Goal: Obtain resource: Obtain resource

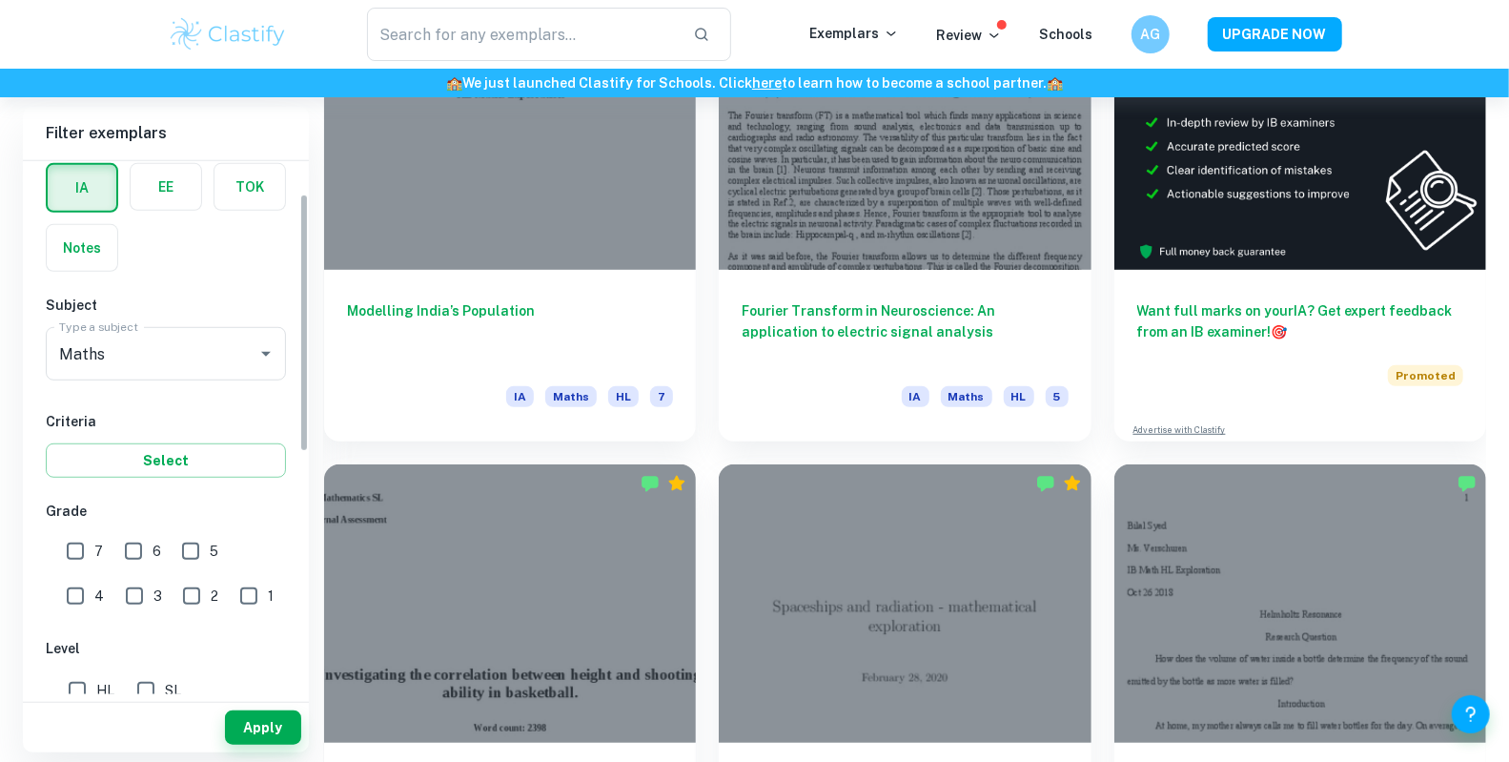
scroll to position [98, 0]
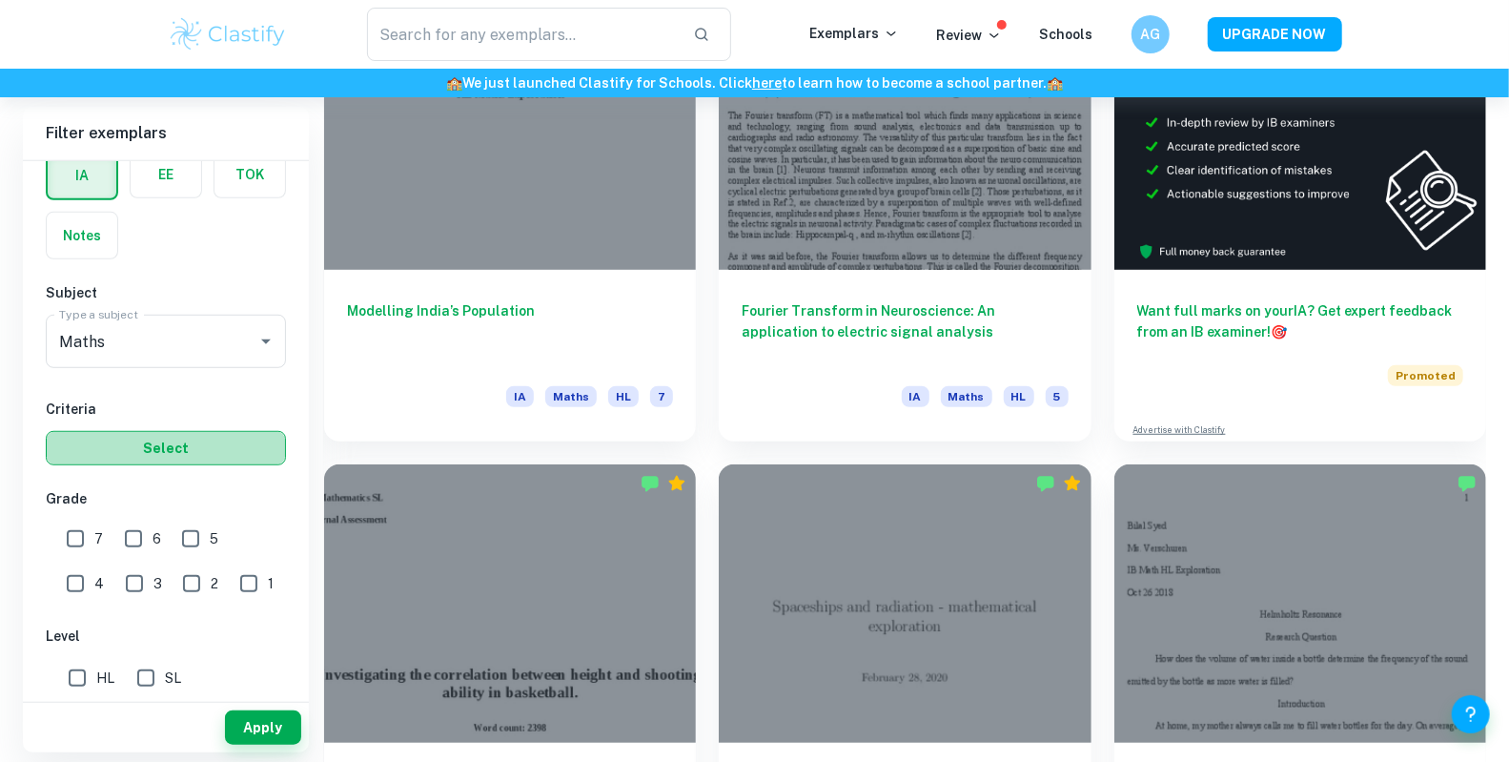
click at [174, 443] on button "Select" at bounding box center [166, 448] width 240 height 34
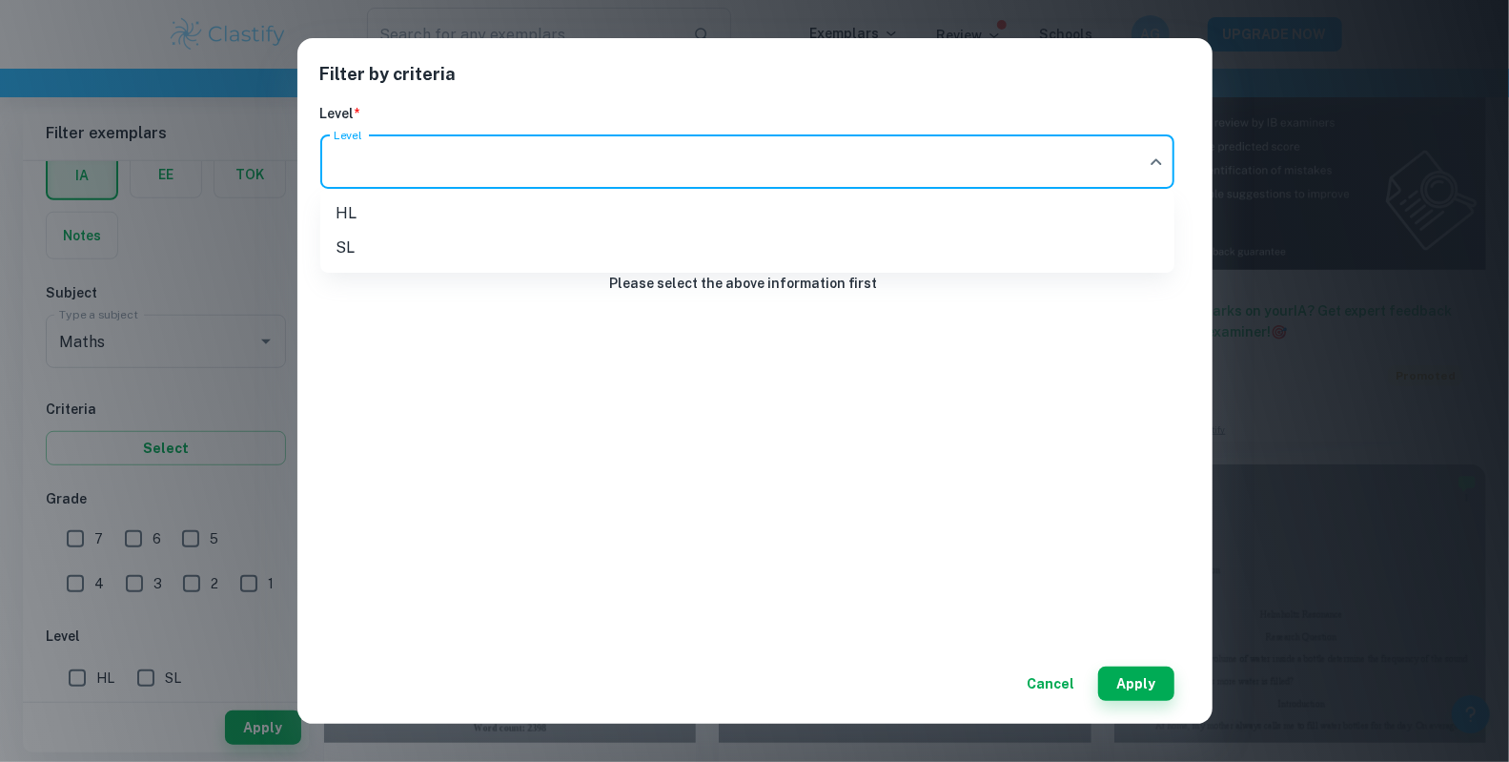
click at [831, 210] on li "HL" at bounding box center [747, 213] width 854 height 34
type input "HL"
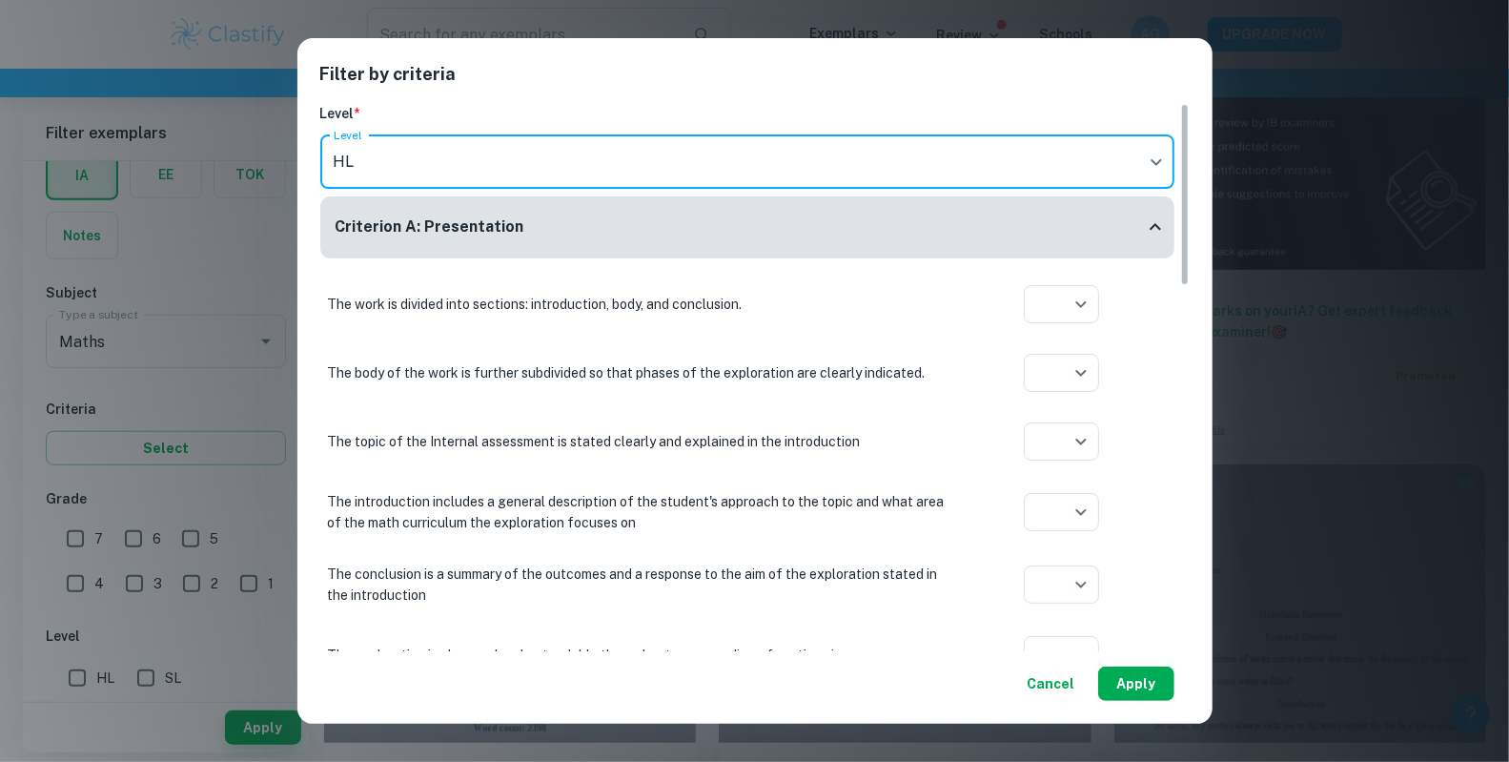
click at [1131, 688] on button "Apply" at bounding box center [1136, 683] width 76 height 34
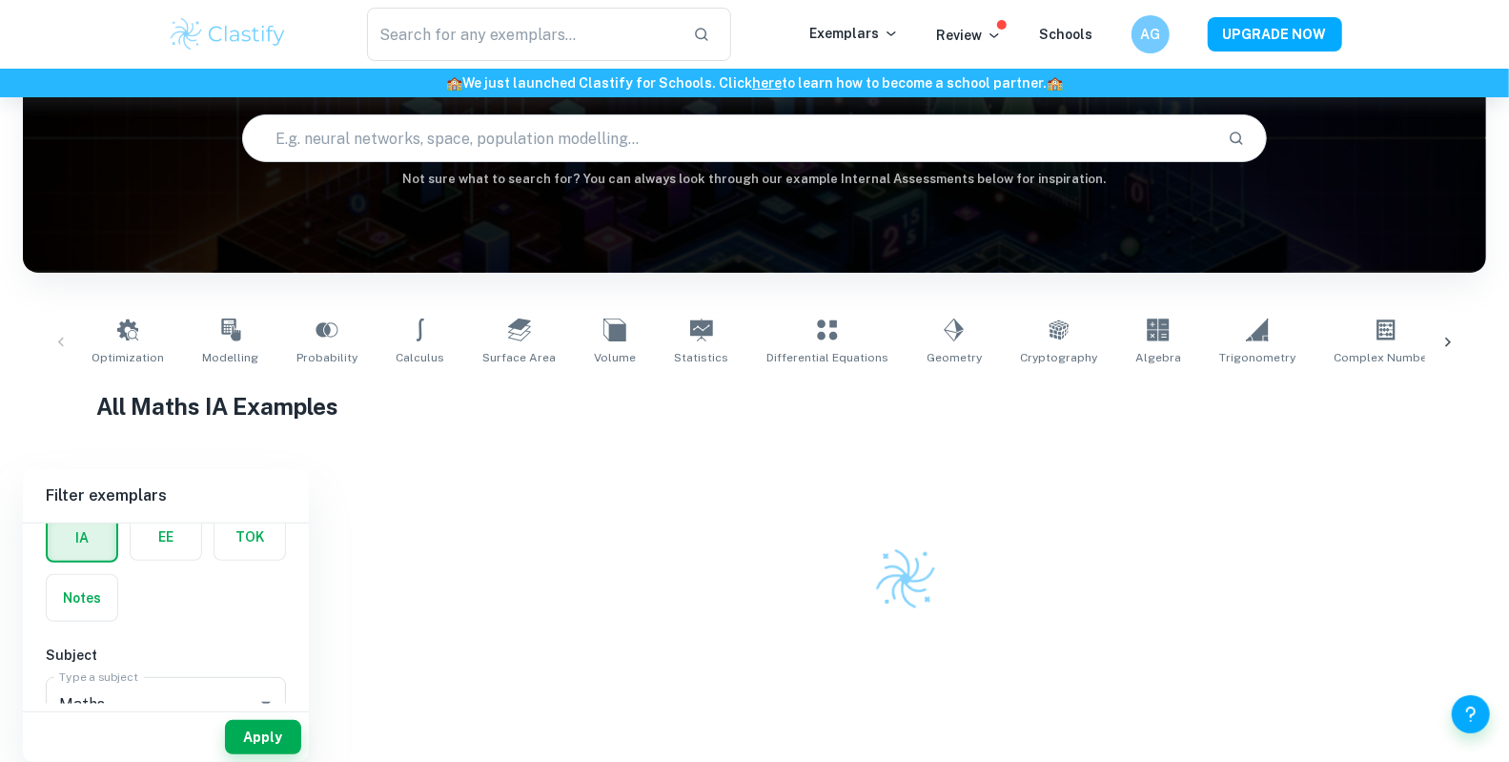
scroll to position [167, 0]
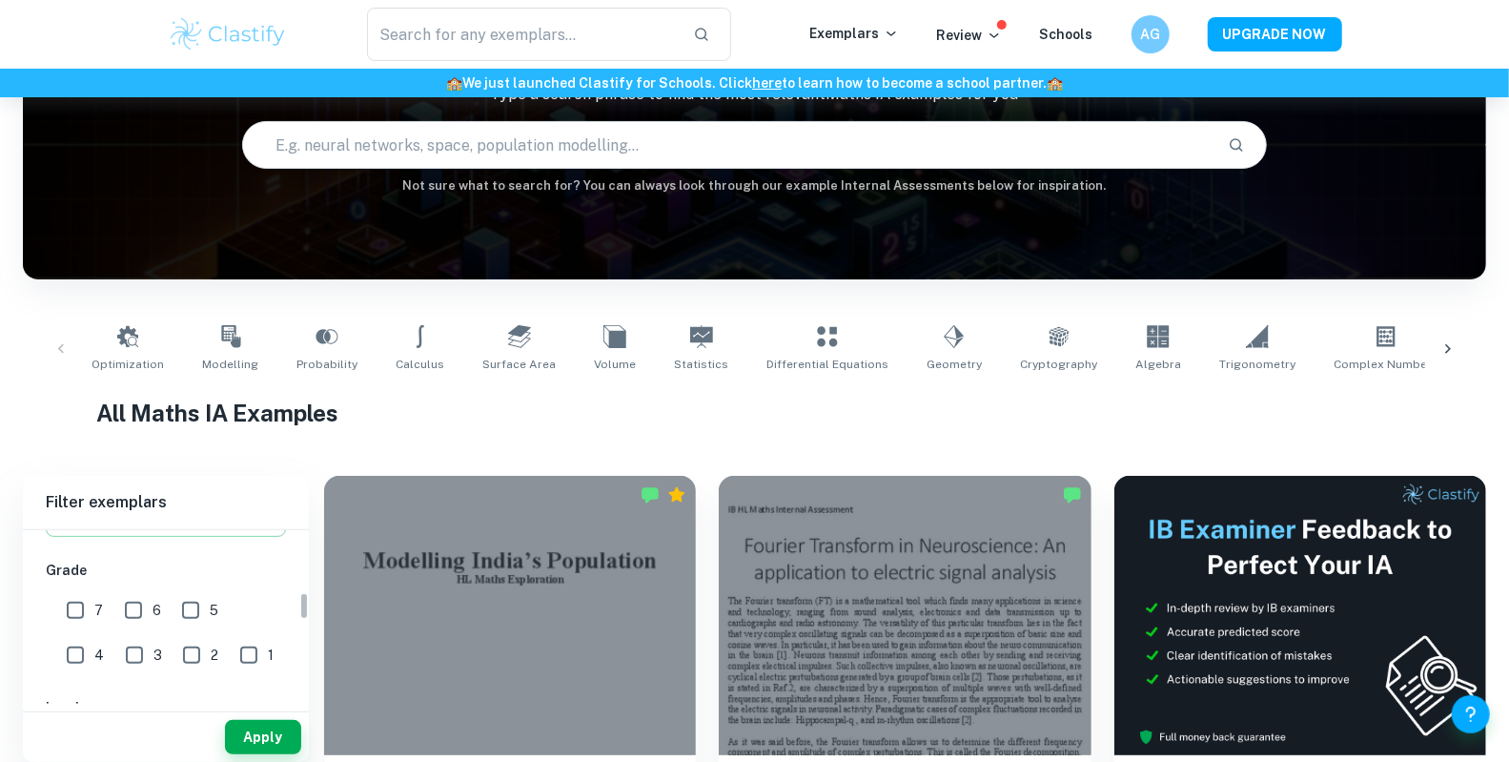
click at [69, 604] on input "7" at bounding box center [75, 610] width 38 height 38
checkbox input "true"
click at [66, 608] on input "HL" at bounding box center [77, 611] width 38 height 38
checkbox input "true"
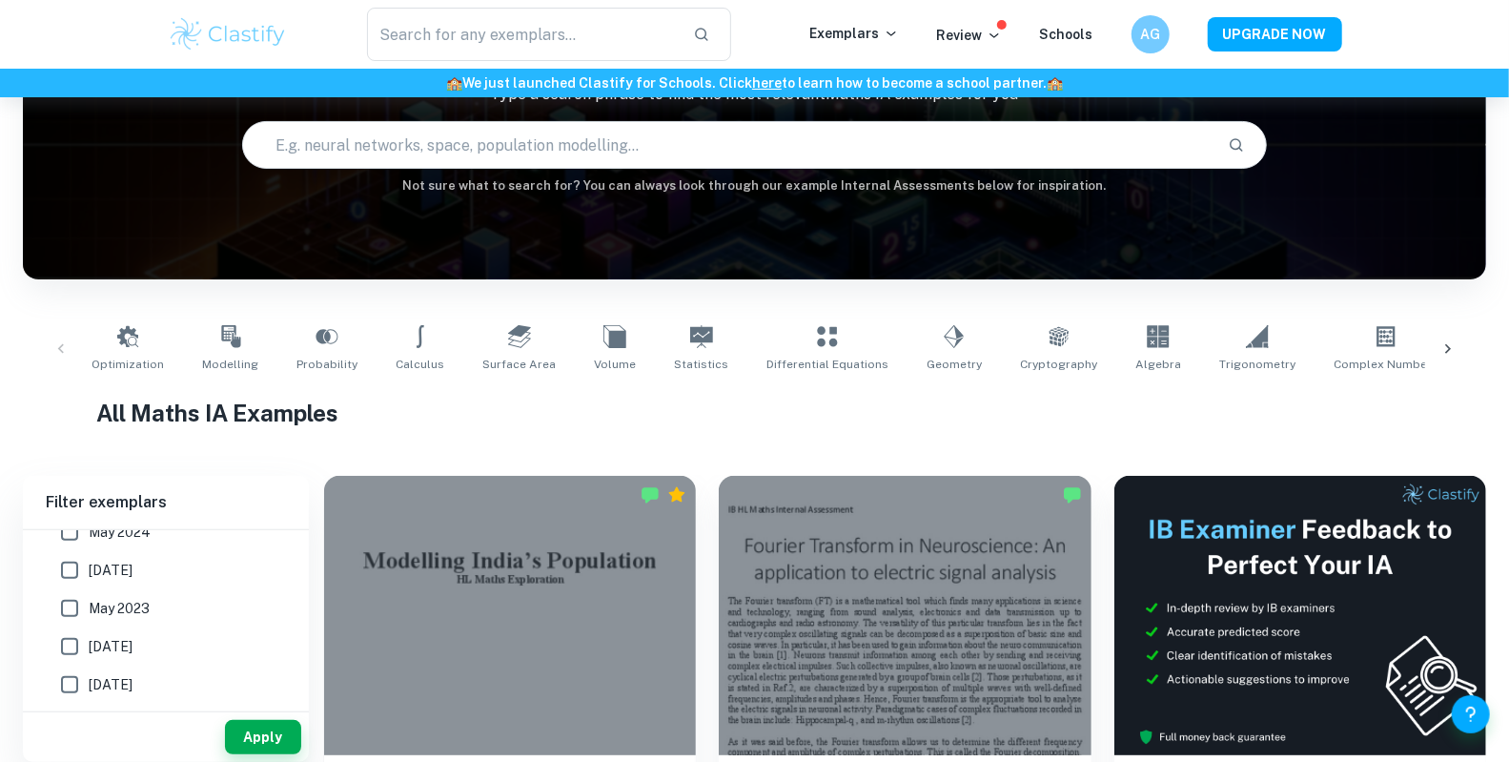
click at [70, 677] on input "[DATE]" at bounding box center [70, 685] width 38 height 38
checkbox input "true"
click at [70, 635] on input "[DATE]" at bounding box center [70, 646] width 38 height 38
checkbox input "true"
click at [70, 614] on input "May 2023" at bounding box center [70, 608] width 38 height 38
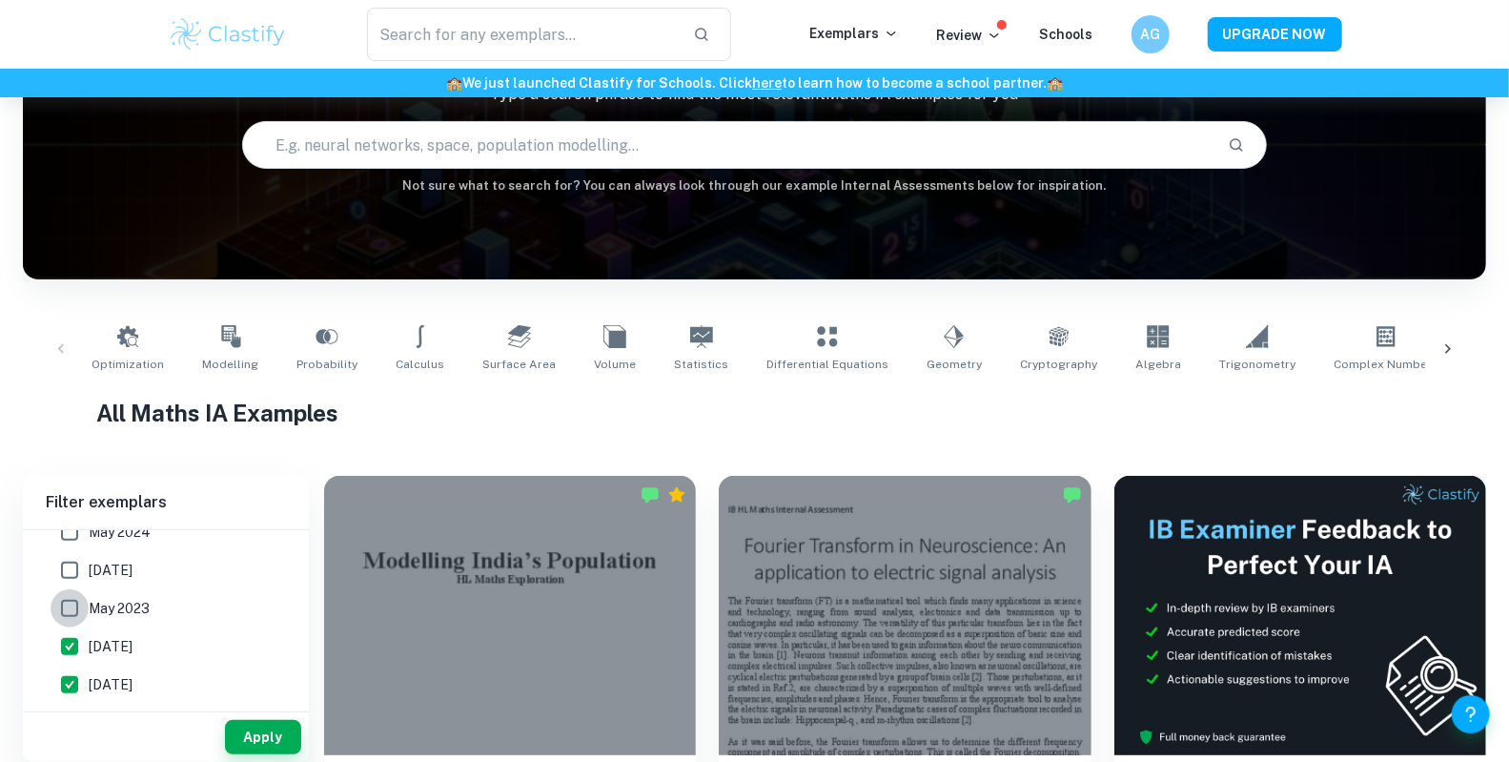
checkbox input "true"
click at [69, 604] on input "[DATE]" at bounding box center [70, 611] width 38 height 38
checkbox input "true"
click at [69, 562] on input "May 2024" at bounding box center [70, 573] width 38 height 38
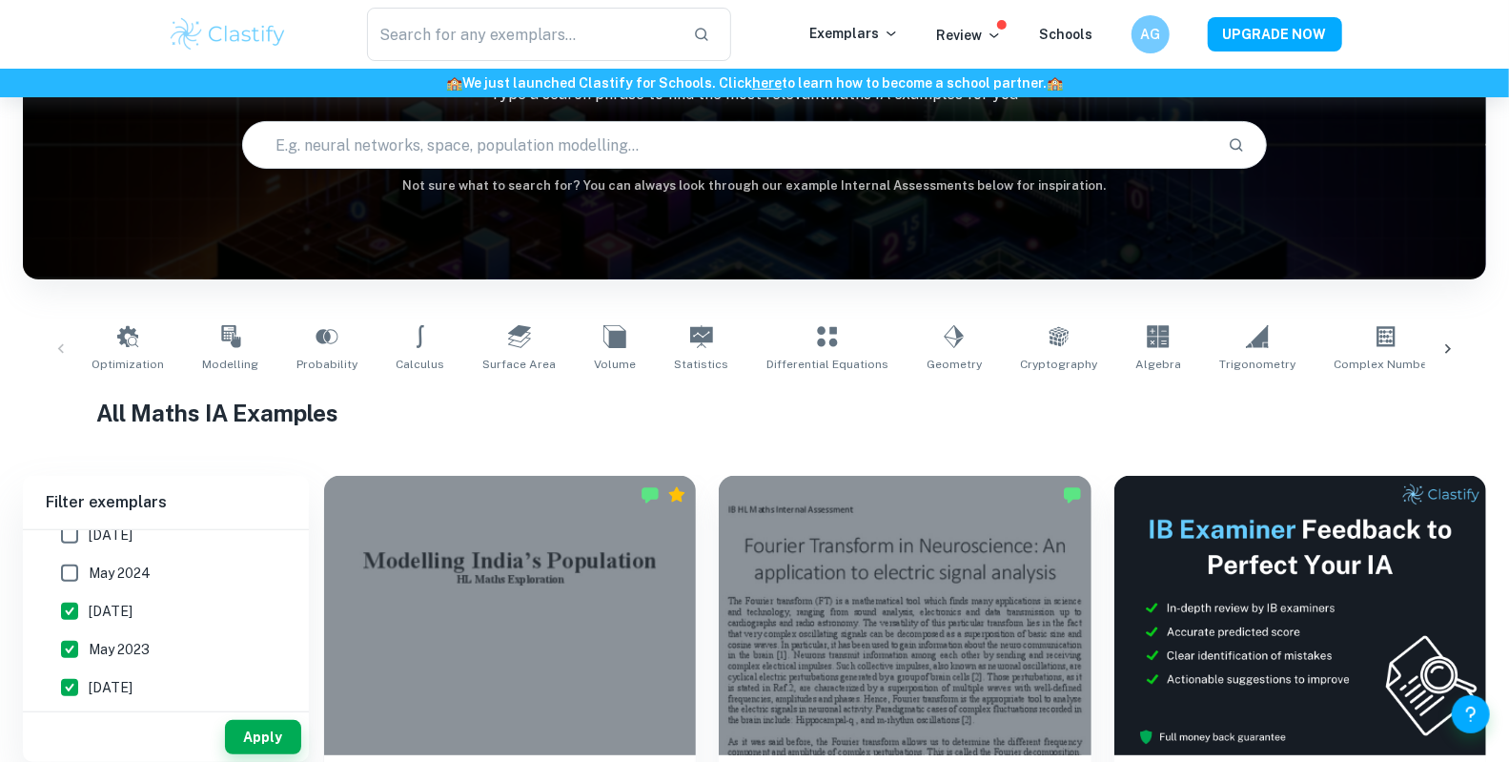
checkbox input "true"
click at [68, 589] on input "[DATE]" at bounding box center [70, 595] width 38 height 38
checkbox input "true"
click at [68, 554] on input "May 2025" at bounding box center [70, 557] width 38 height 38
checkbox input "true"
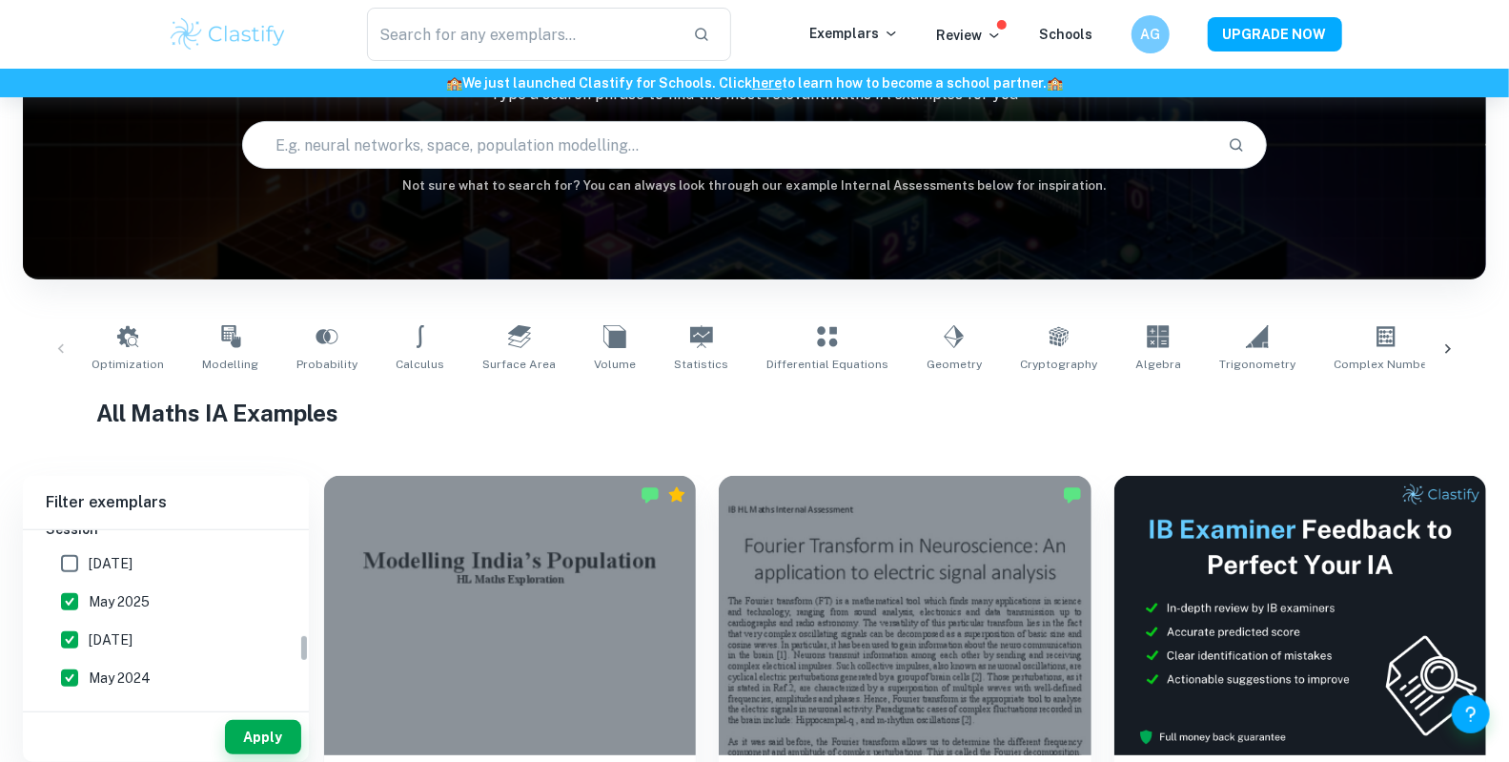
scroll to position [654, 0]
click at [263, 747] on button "Apply" at bounding box center [263, 737] width 76 height 34
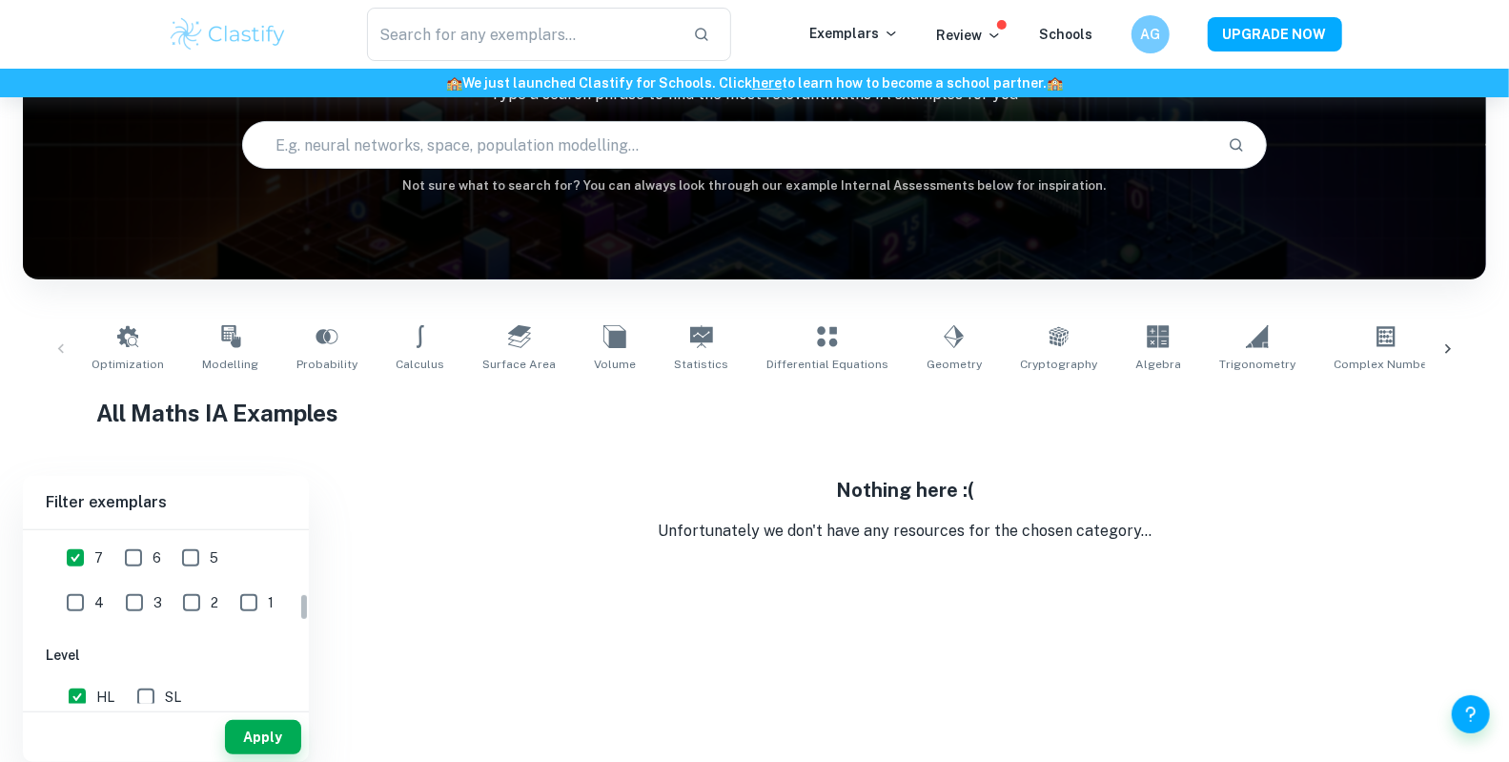
scroll to position [326, 0]
click at [144, 604] on div "IB College Category IA EE TOK Notes Subject Type a subject Maths Type a subject…" at bounding box center [166, 755] width 286 height 1102
click at [144, 584] on button "Select" at bounding box center [166, 589] width 240 height 34
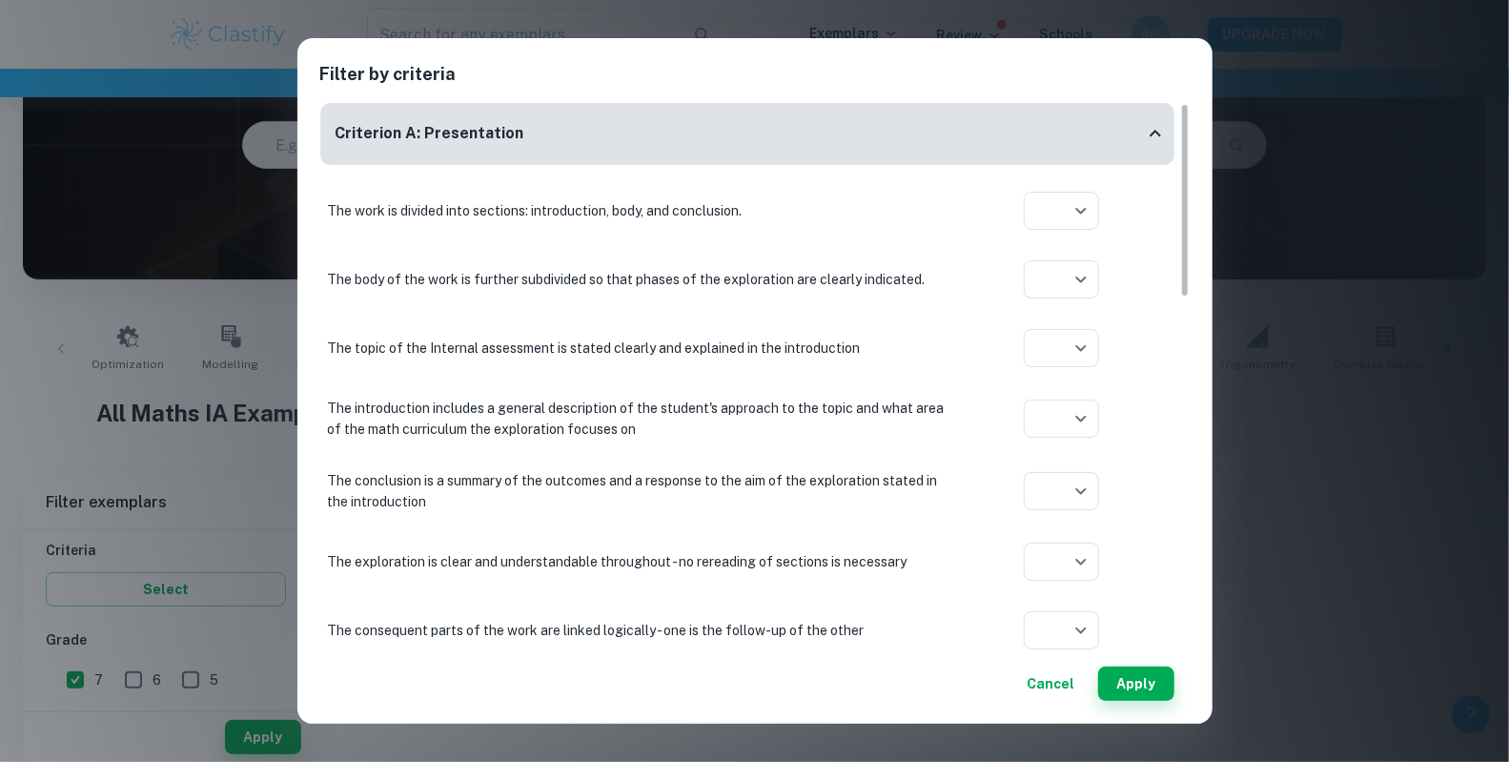
click at [613, 110] on div "Criterion A: Presentation" at bounding box center [747, 134] width 854 height 62
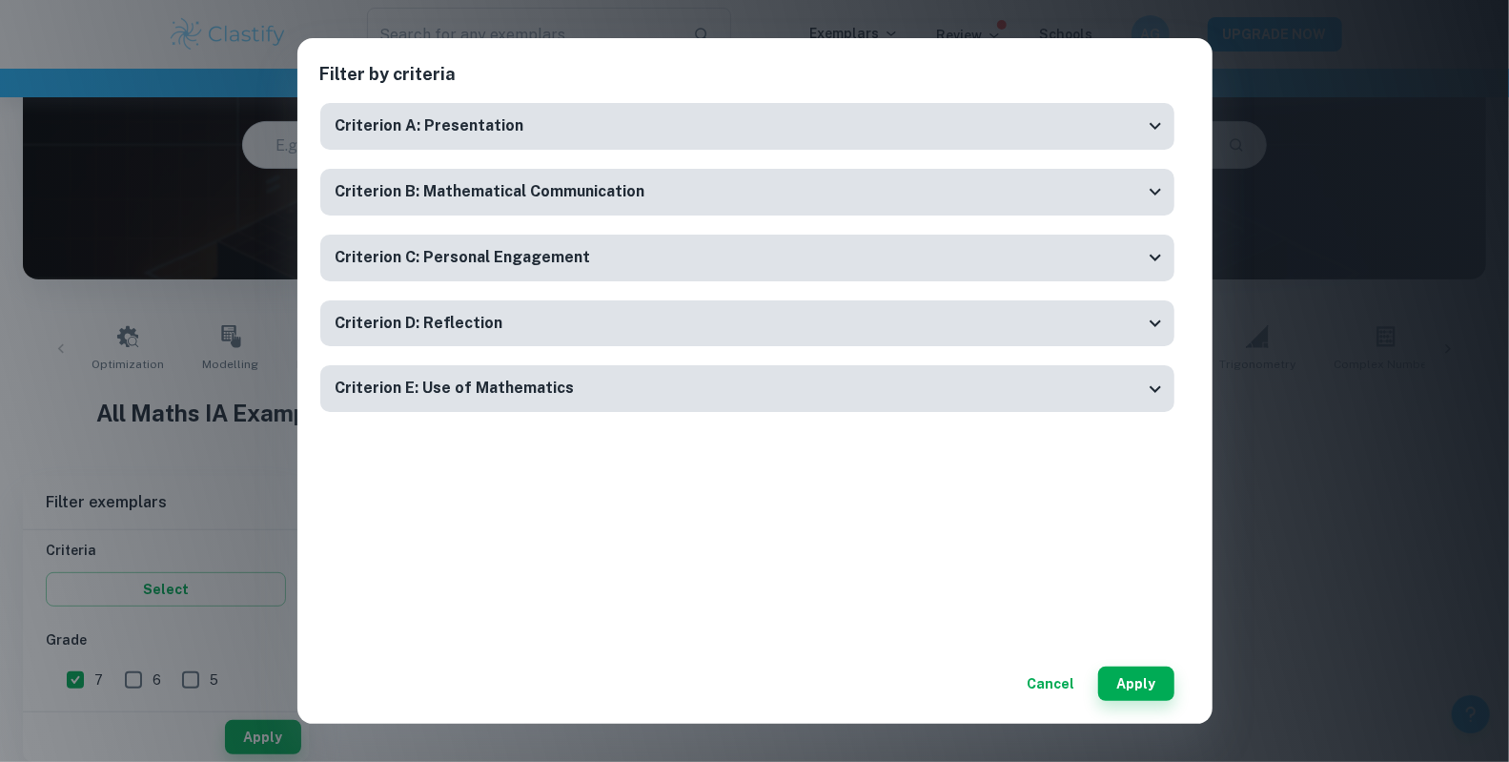
scroll to position [0, 0]
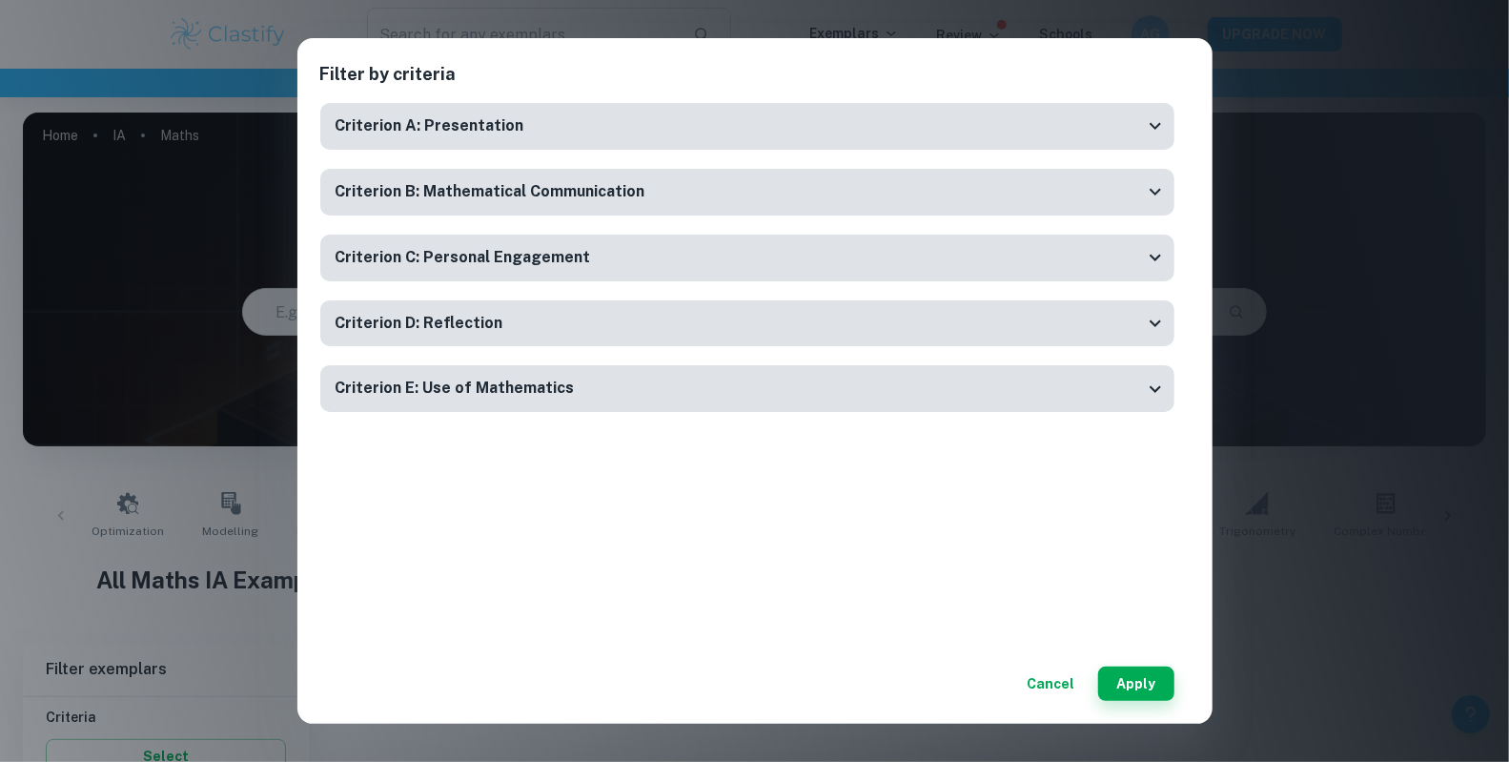
click at [1065, 682] on button "Cancel" at bounding box center [1051, 683] width 63 height 34
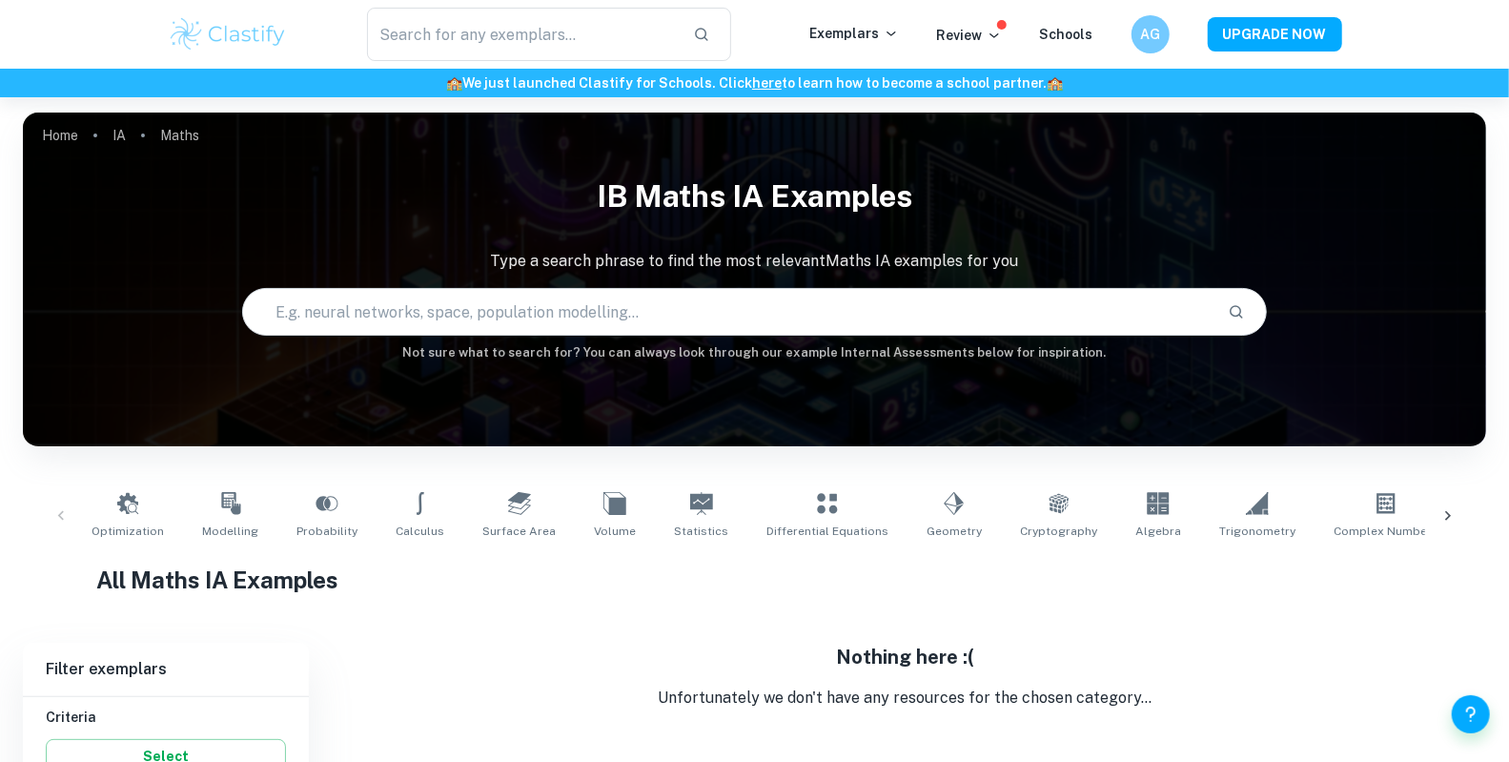
scroll to position [8, 0]
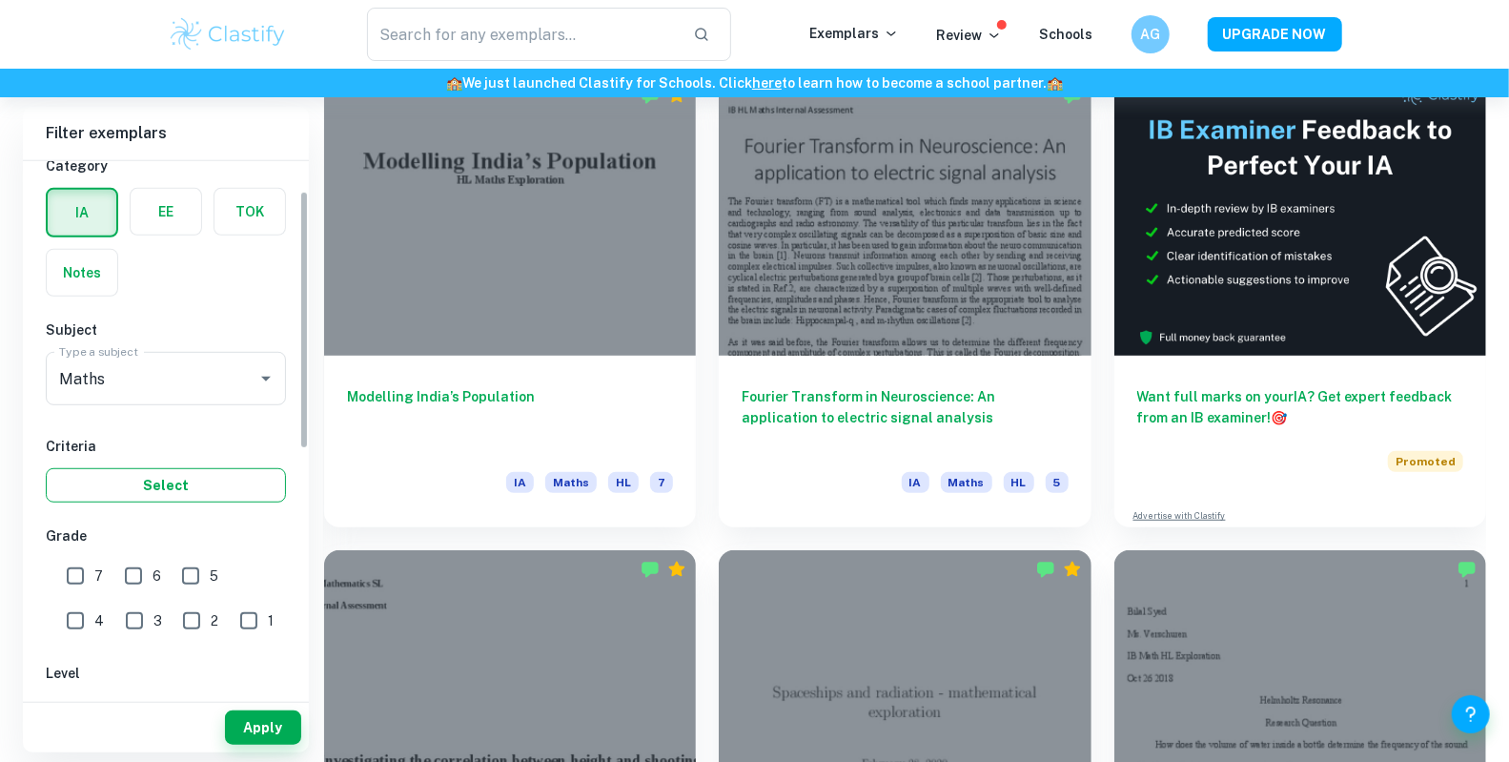
scroll to position [108, 0]
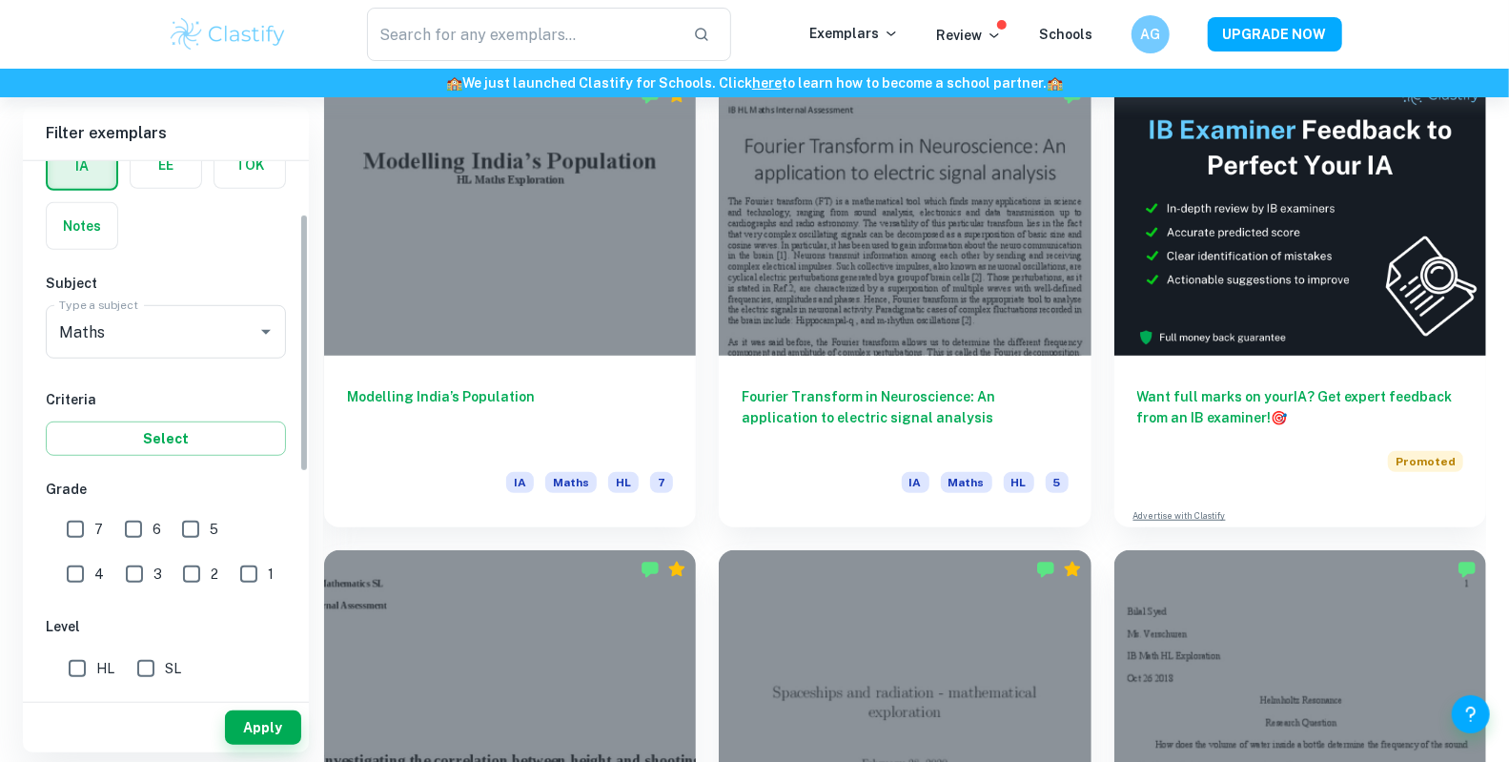
click at [75, 521] on input "7" at bounding box center [75, 529] width 38 height 38
checkbox input "true"
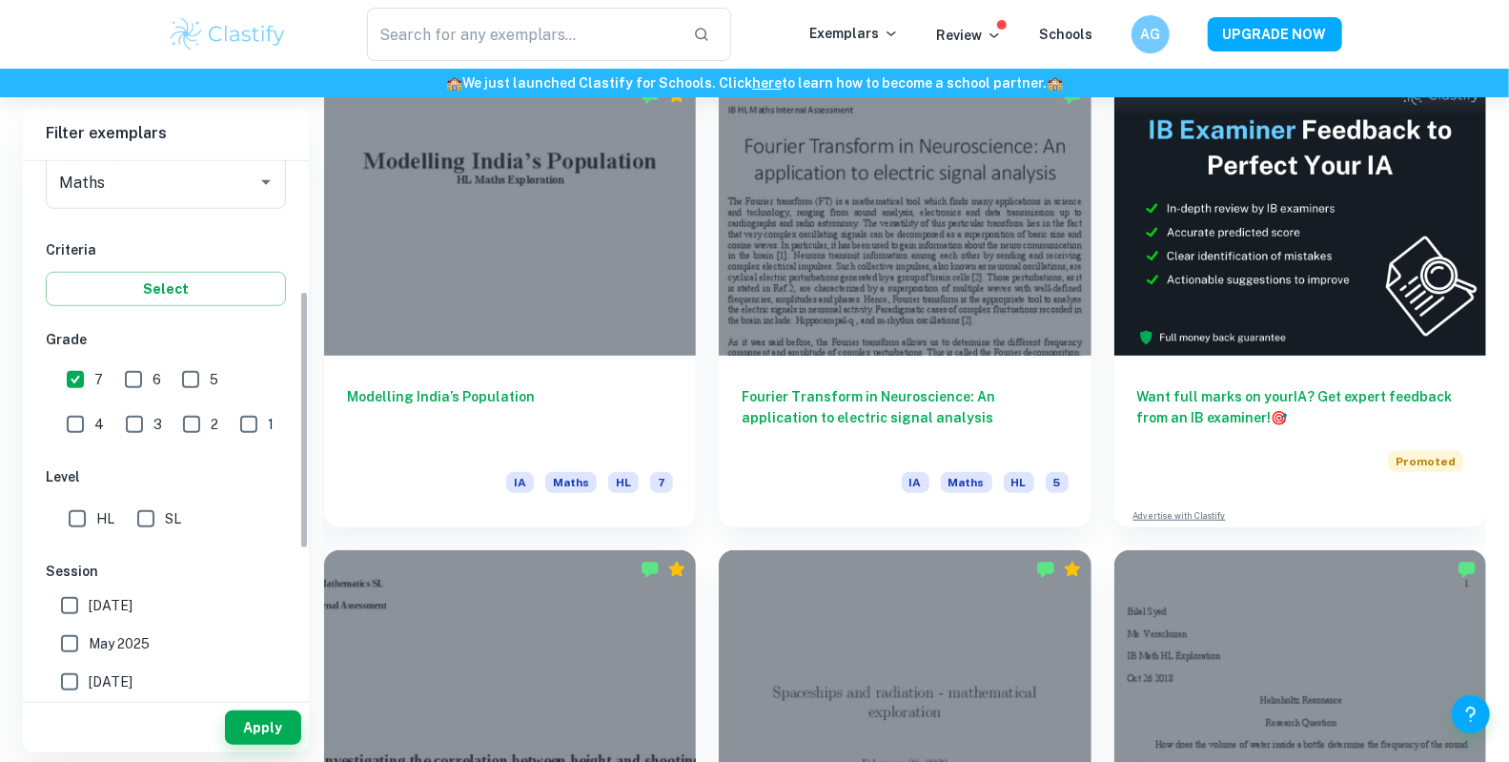
scroll to position [267, 0]
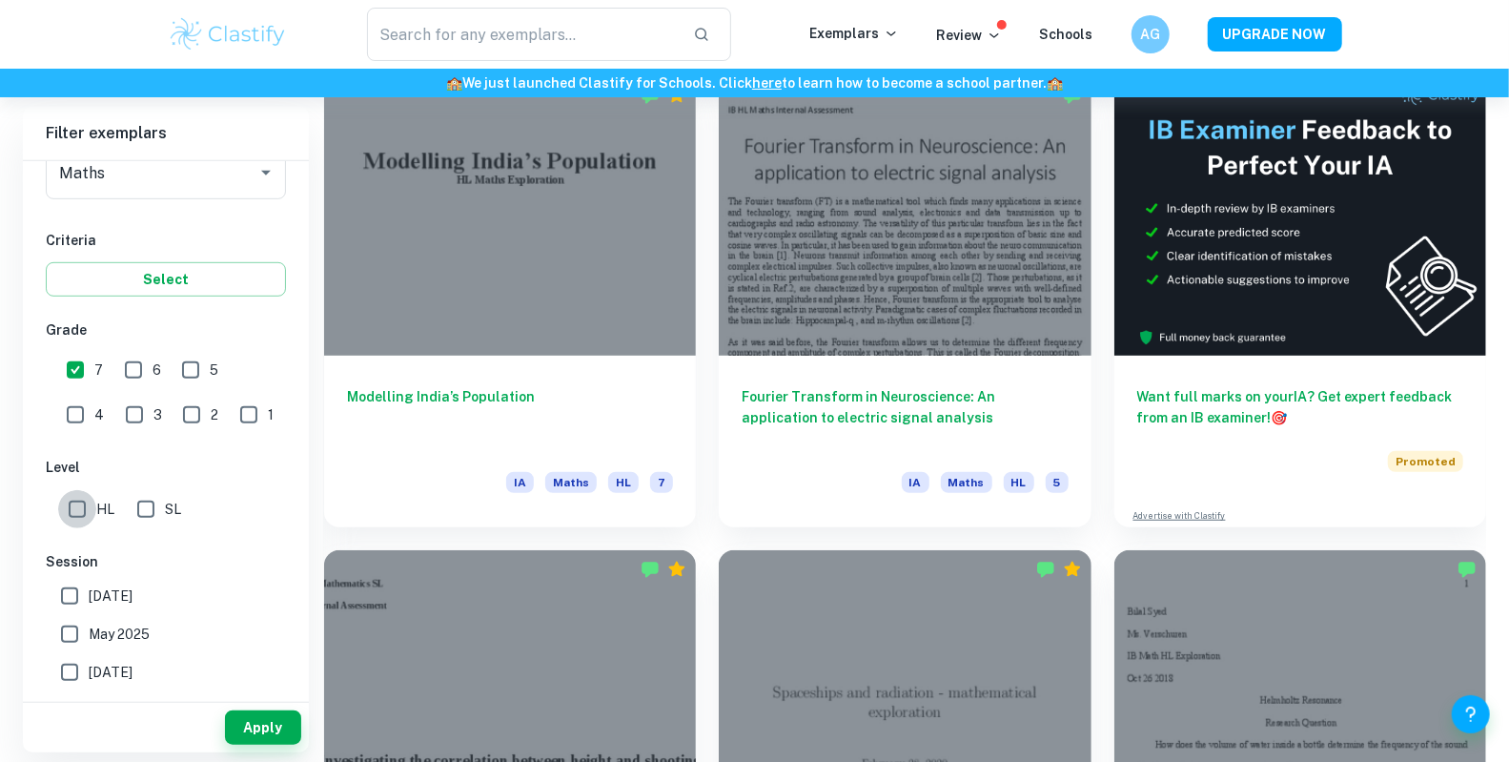
click at [73, 514] on input "HL" at bounding box center [77, 509] width 38 height 38
checkbox input "true"
click at [253, 728] on button "Apply" at bounding box center [263, 727] width 76 height 34
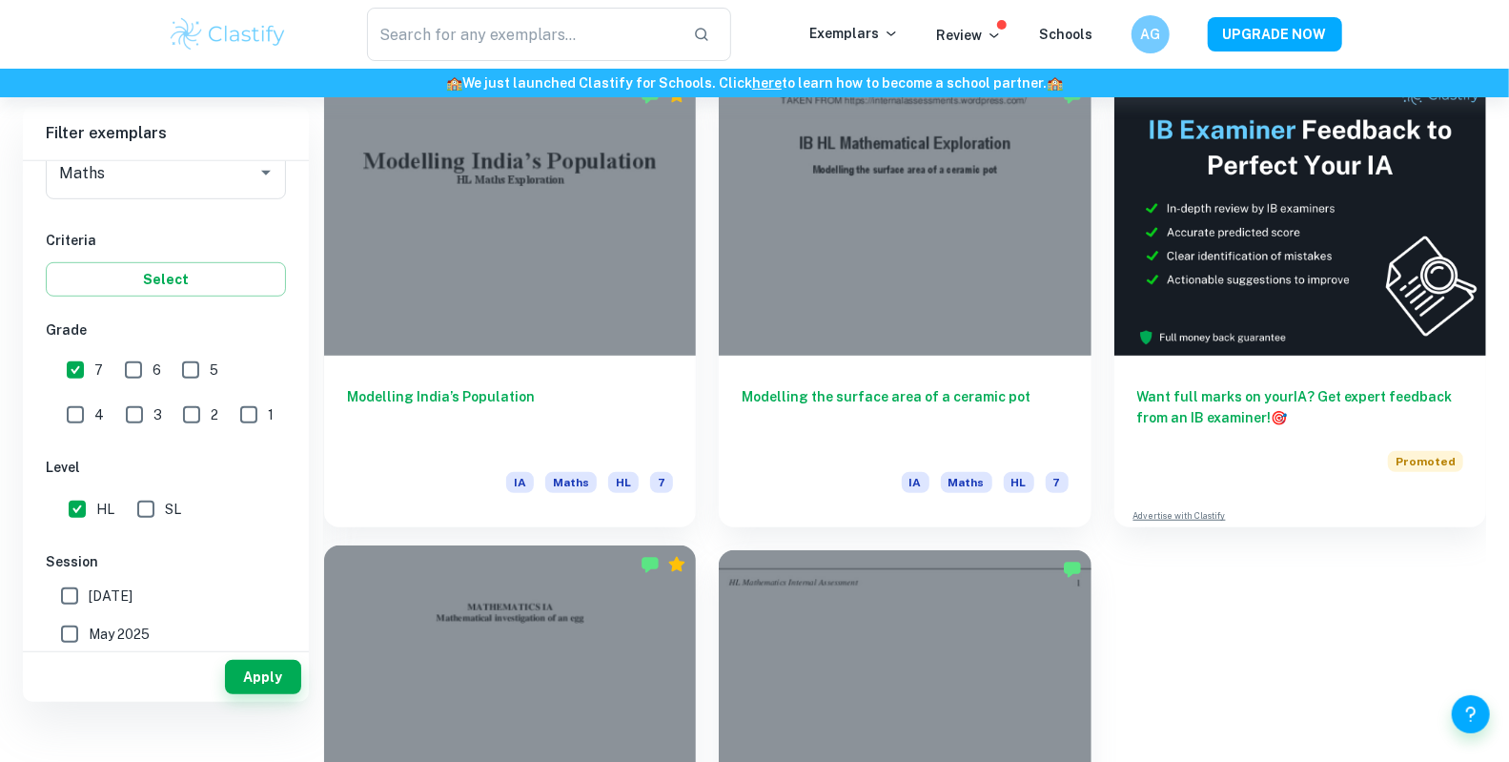
scroll to position [418, 0]
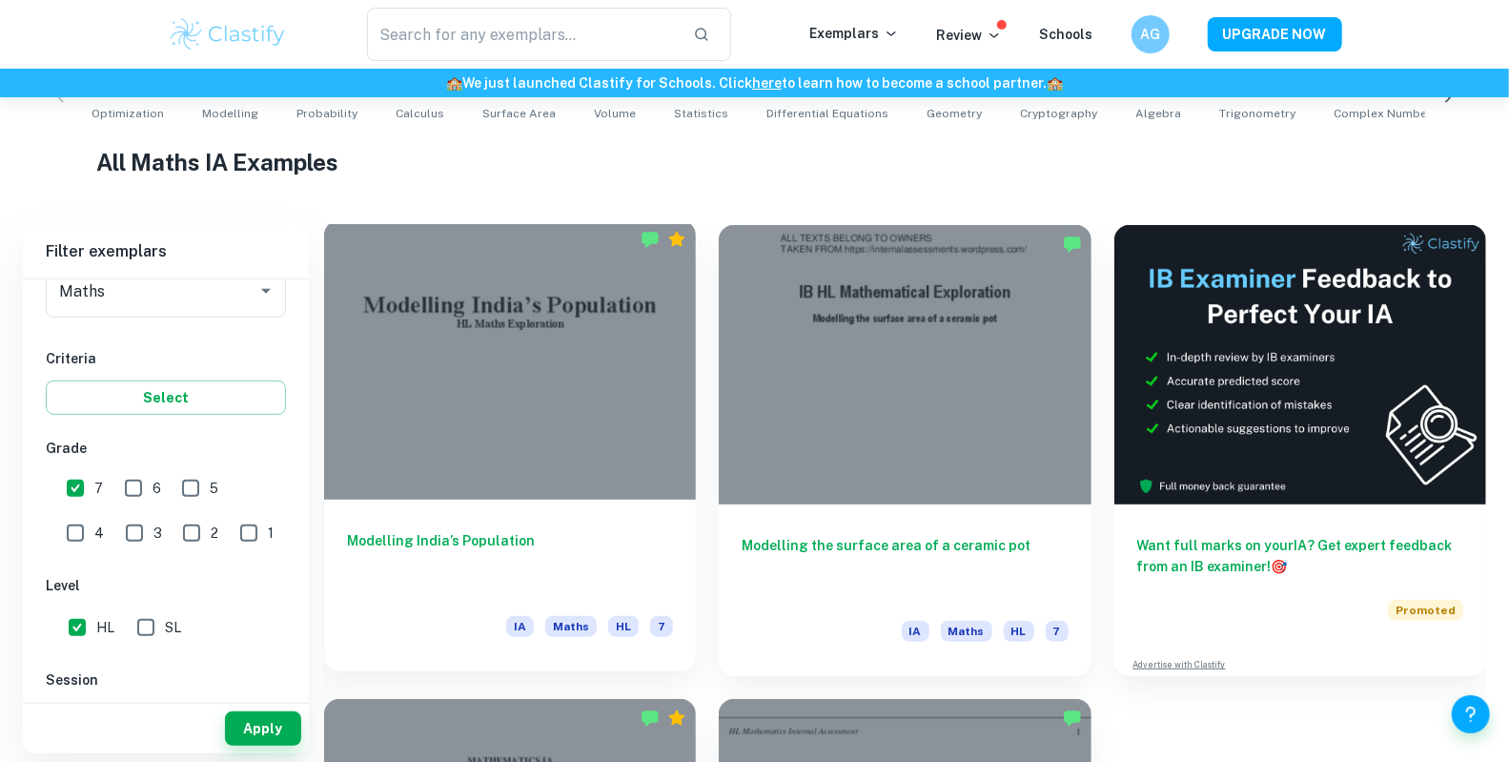
click at [432, 542] on h6 "Modelling India’s Population" at bounding box center [510, 561] width 326 height 63
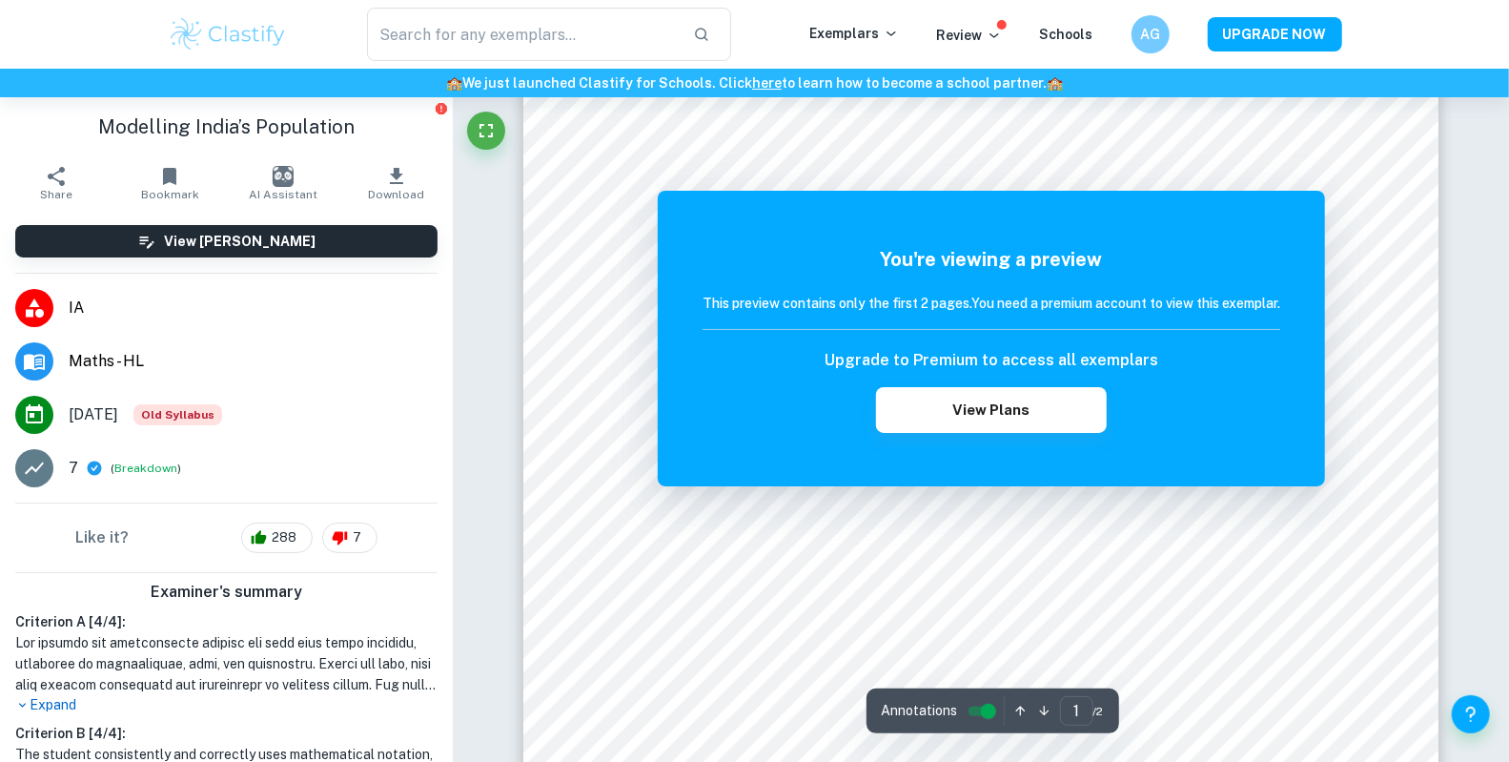
scroll to position [492, 0]
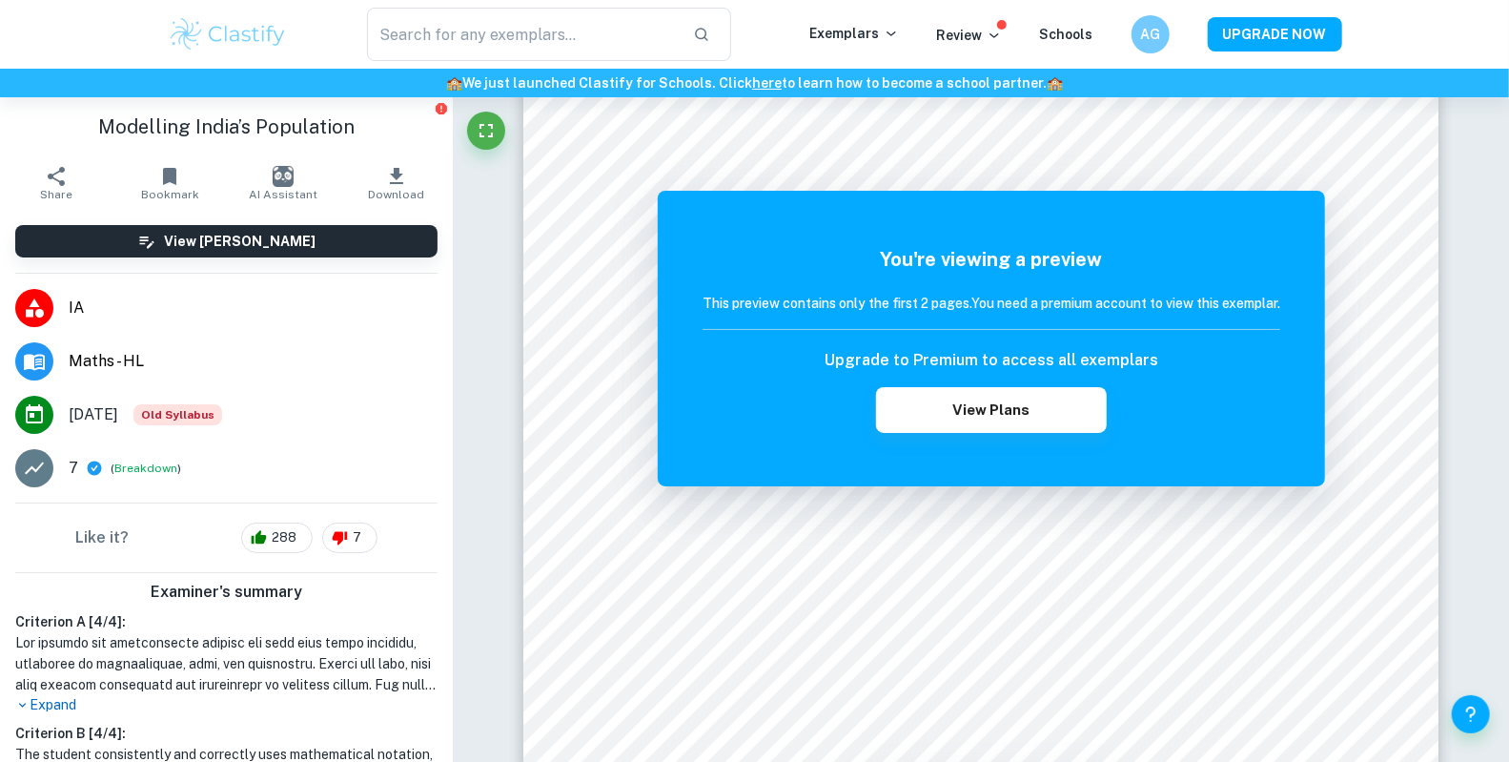
click at [385, 186] on icon "button" at bounding box center [396, 176] width 23 height 23
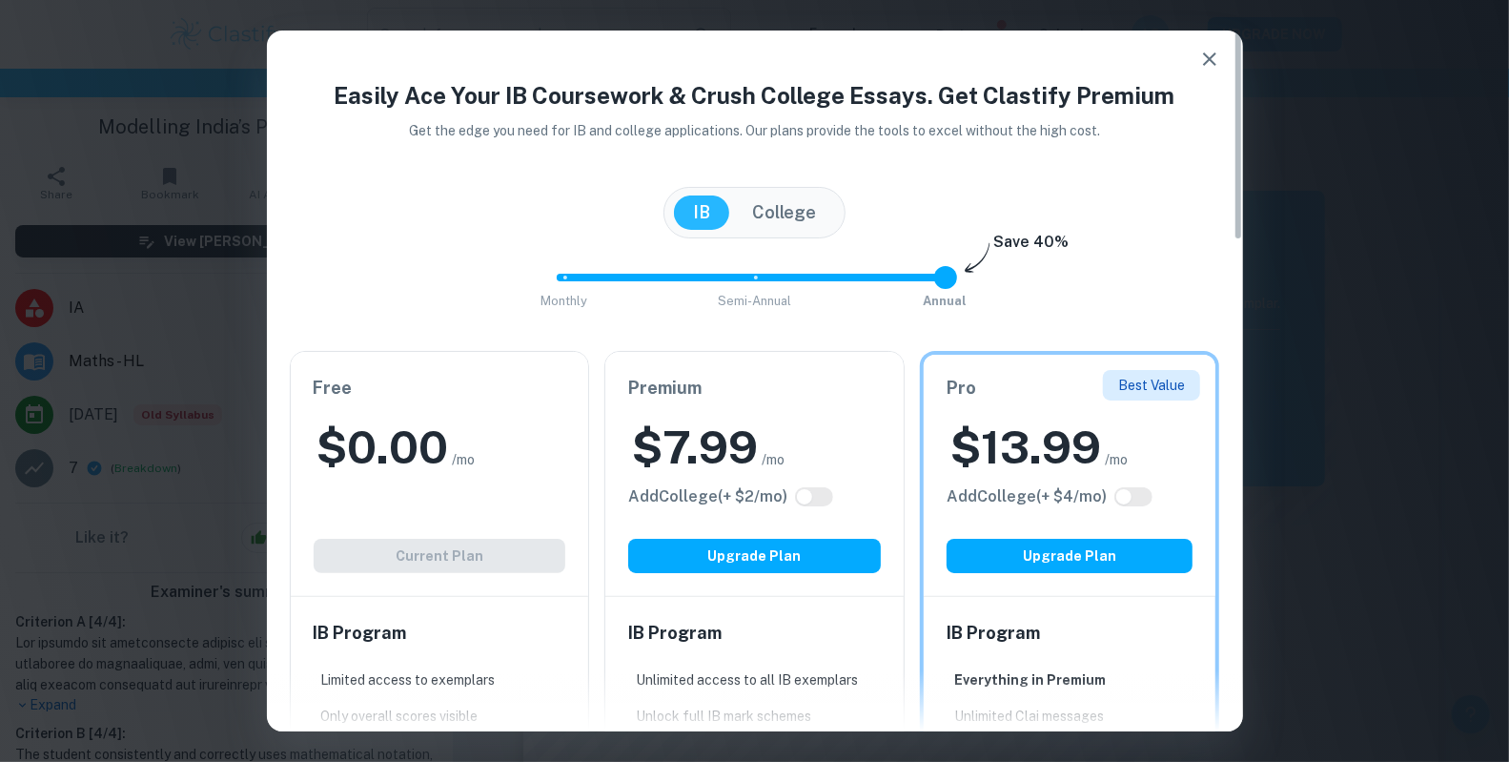
click at [1207, 57] on icon "button" at bounding box center [1209, 58] width 13 height 13
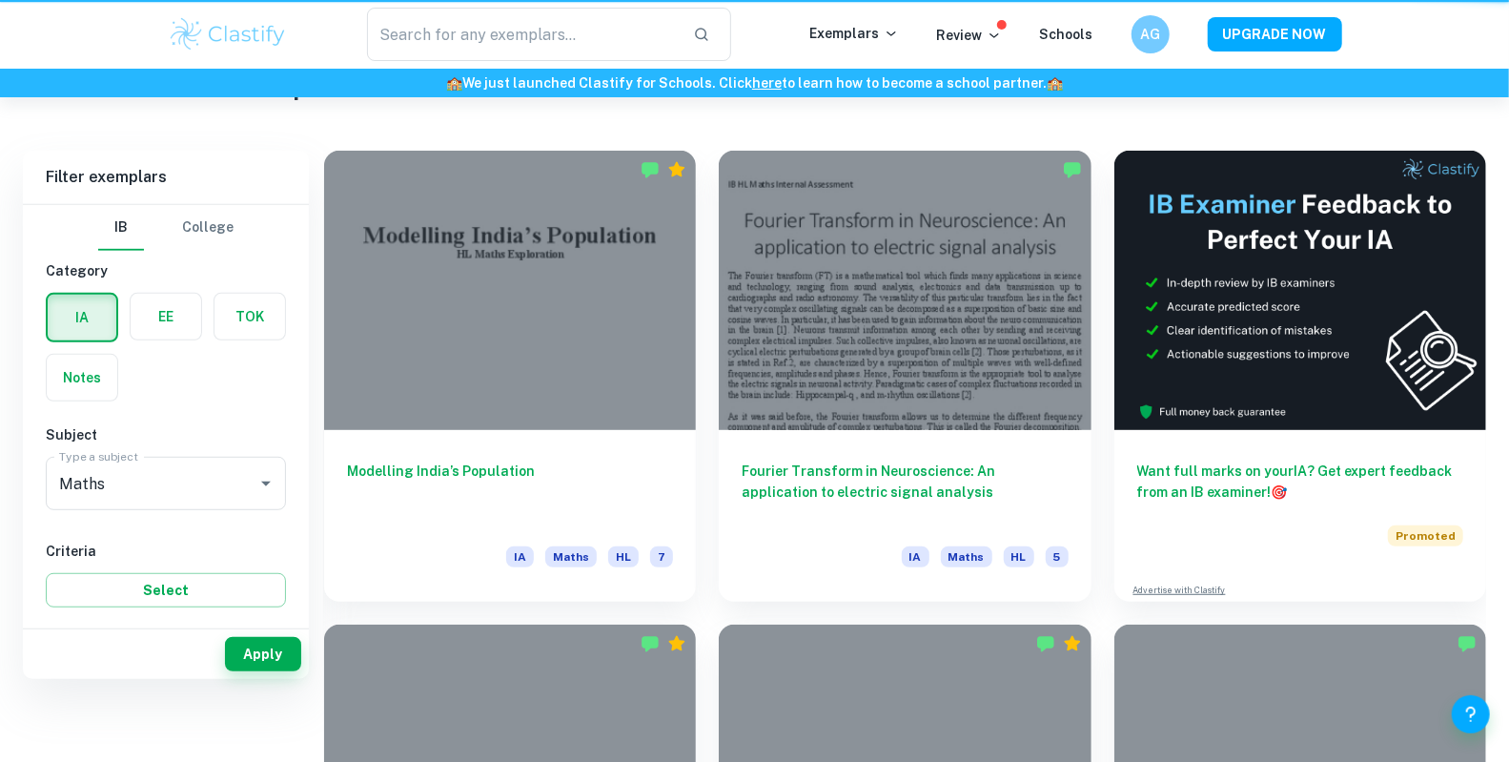
scroll to position [418, 0]
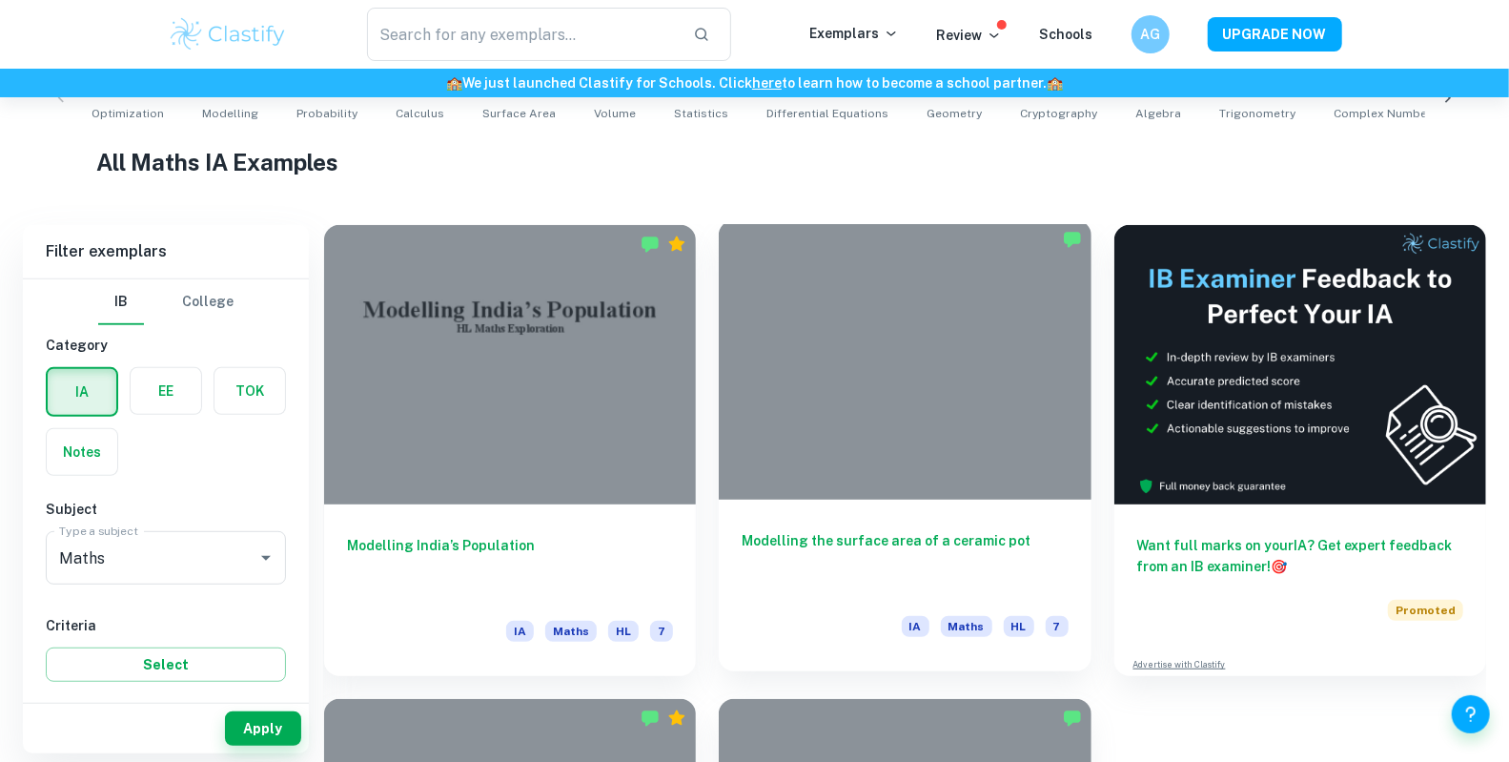
click at [870, 541] on h6 "Modelling the surface area of a ceramic pot" at bounding box center [905, 561] width 326 height 63
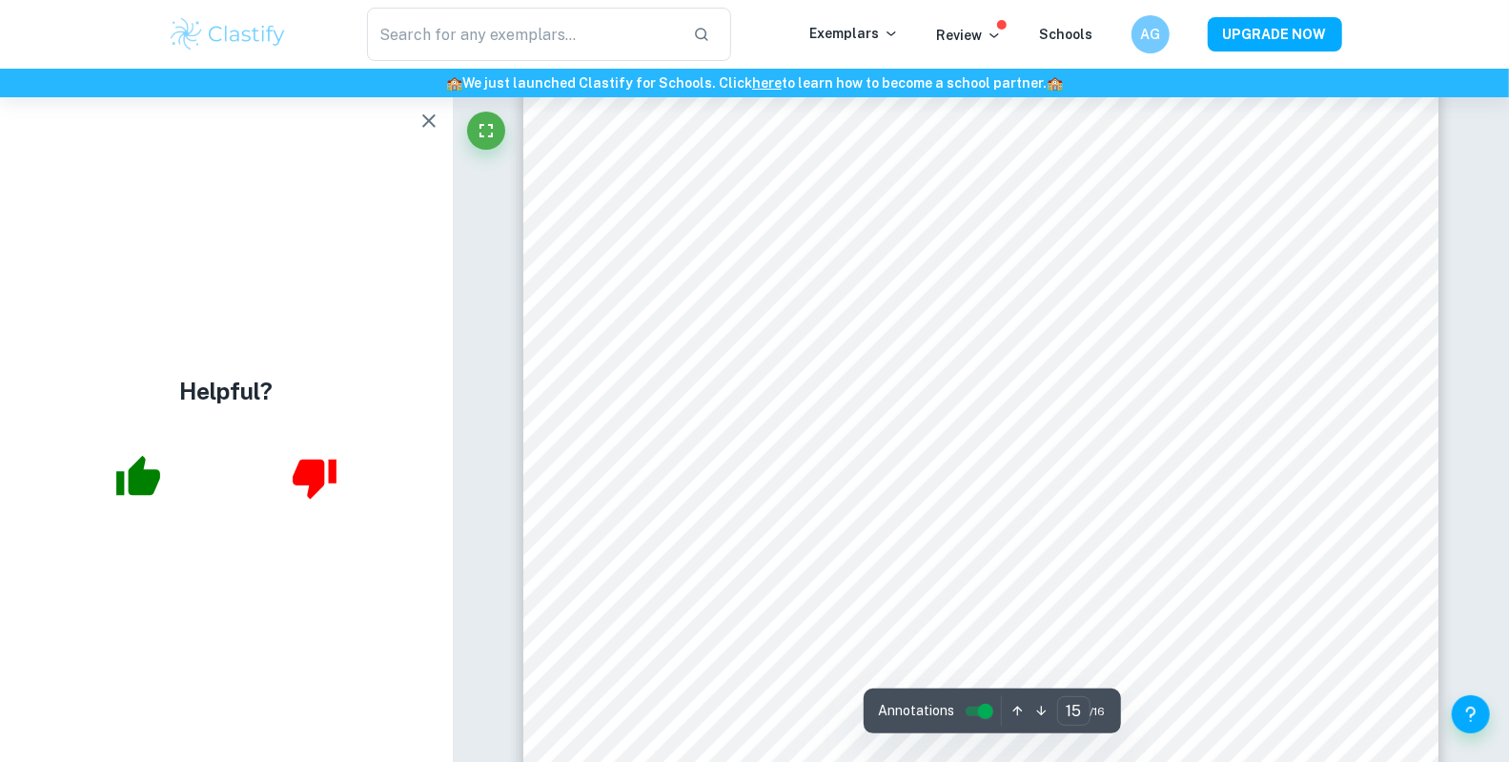
type input "16"
click at [429, 112] on icon "button" at bounding box center [429, 121] width 23 height 23
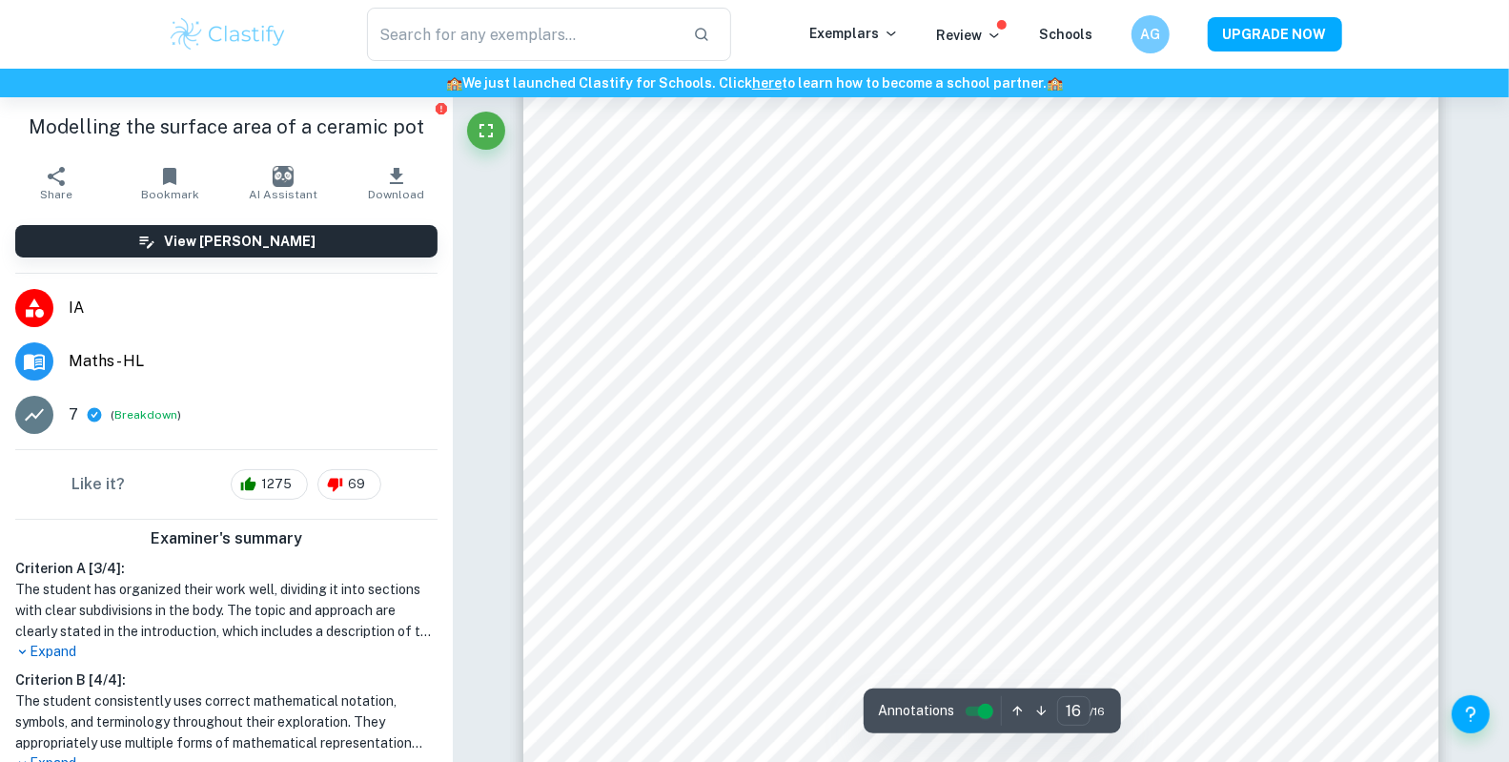
click at [387, 188] on span "Download" at bounding box center [396, 194] width 56 height 13
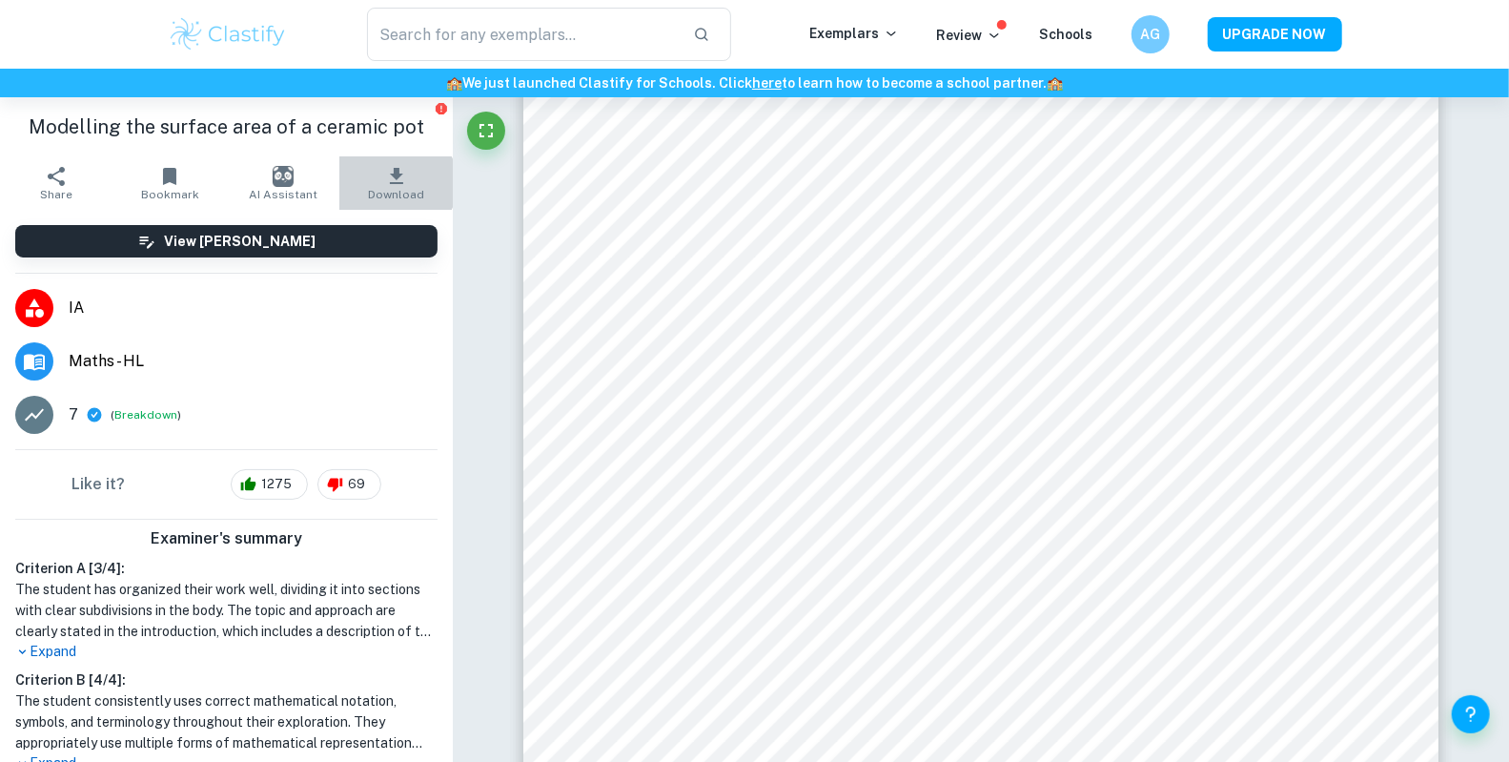
click at [390, 183] on icon "button" at bounding box center [396, 176] width 13 height 16
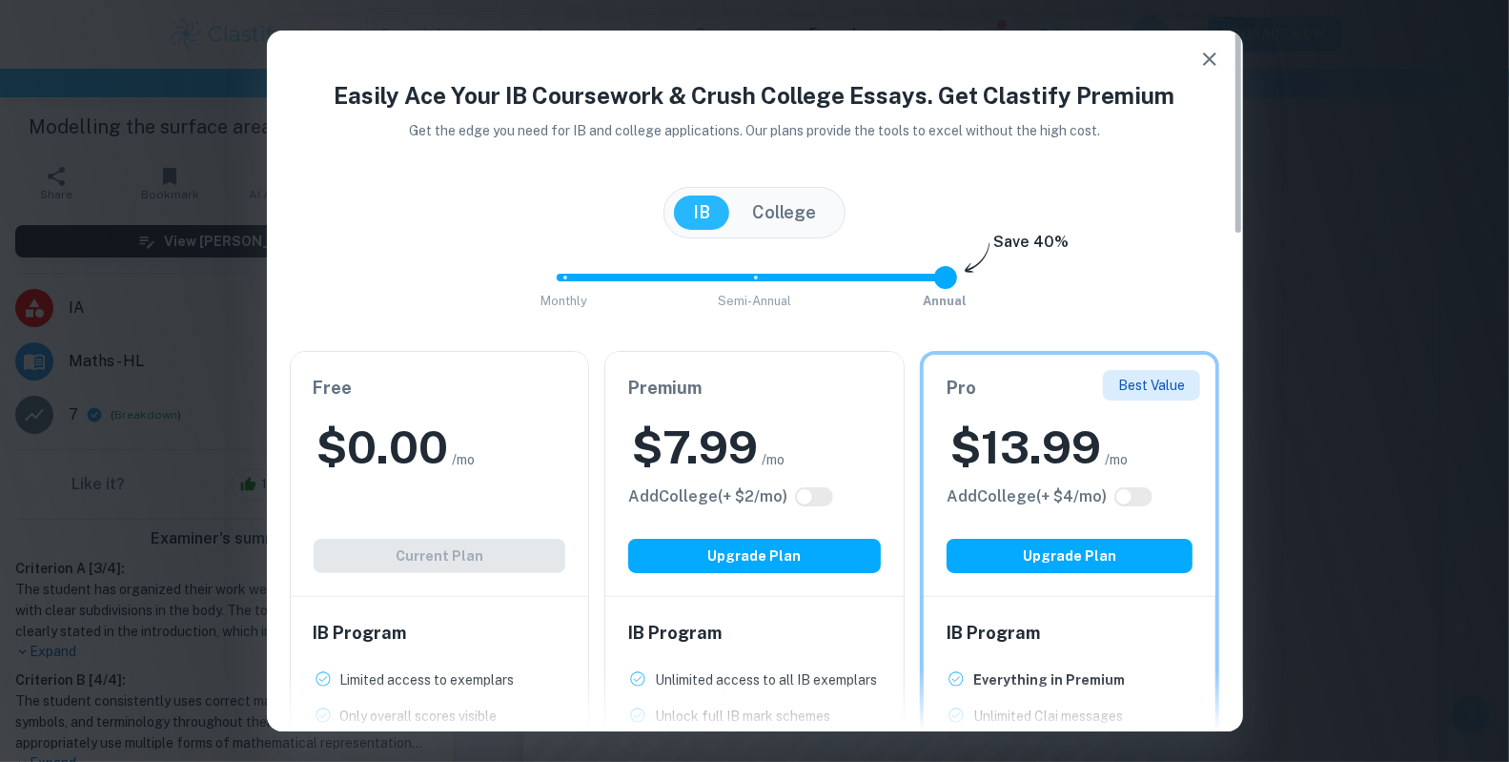
click at [1216, 50] on icon "button" at bounding box center [1210, 59] width 23 height 23
